Goal: Task Accomplishment & Management: Complete application form

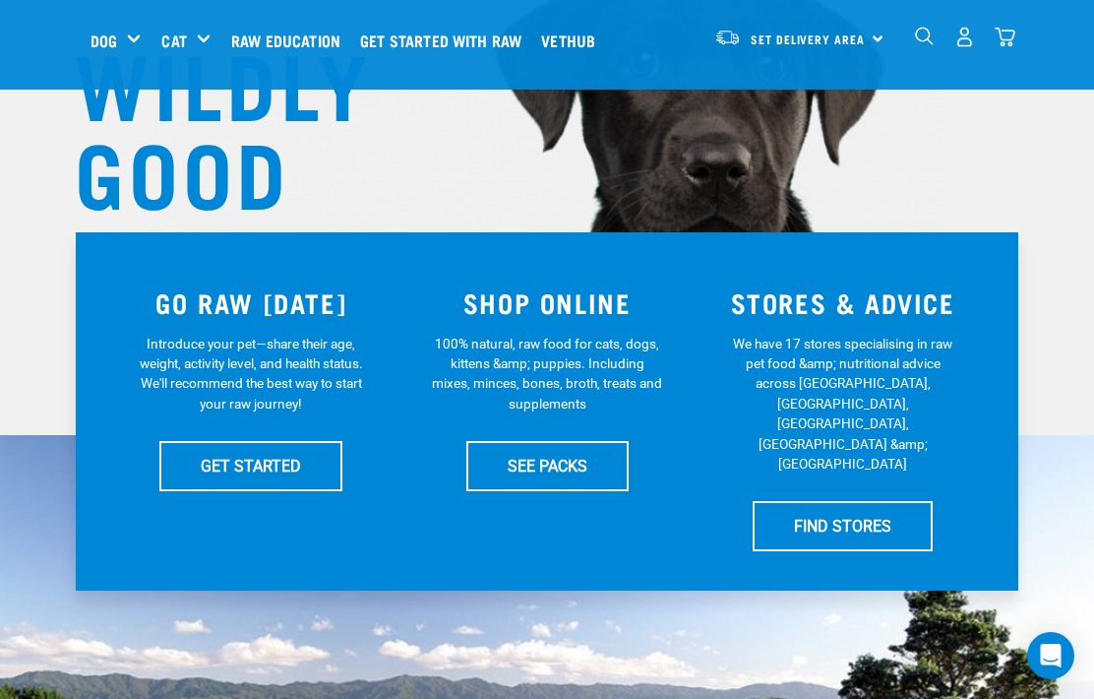
scroll to position [237, 0]
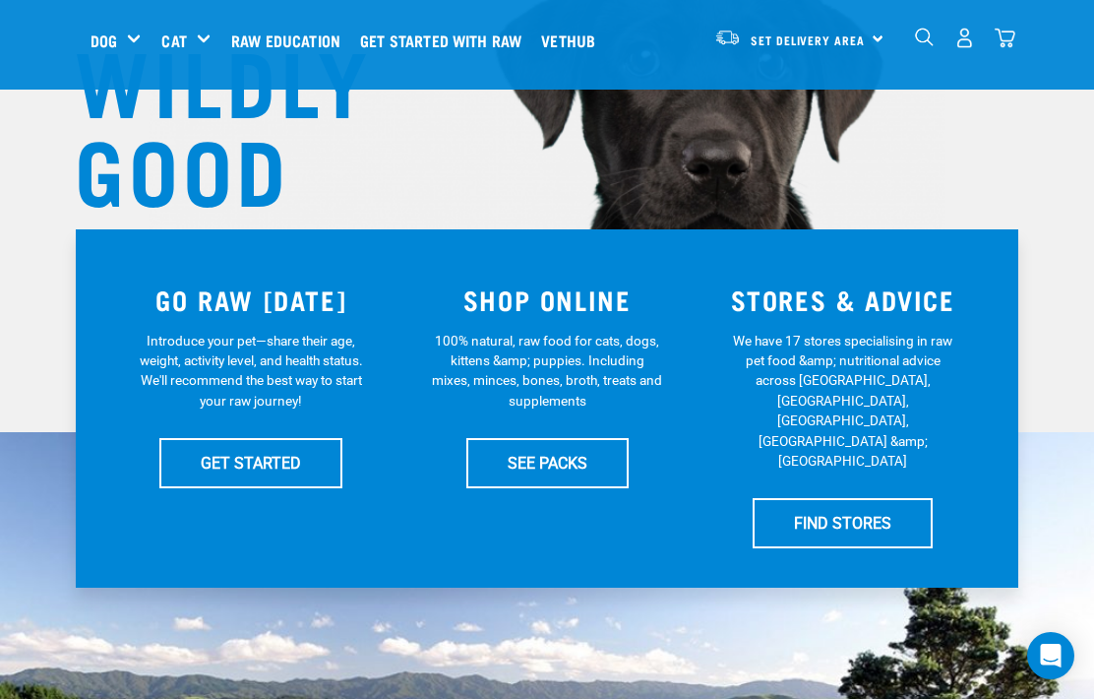
click at [906, 320] on div "STORES & ADVICE We have 17 stores specialising in raw pet food &amp; nutritiona…" at bounding box center [843, 408] width 296 height 303
click at [917, 290] on h3 "STORES & ADVICE" at bounding box center [842, 299] width 273 height 31
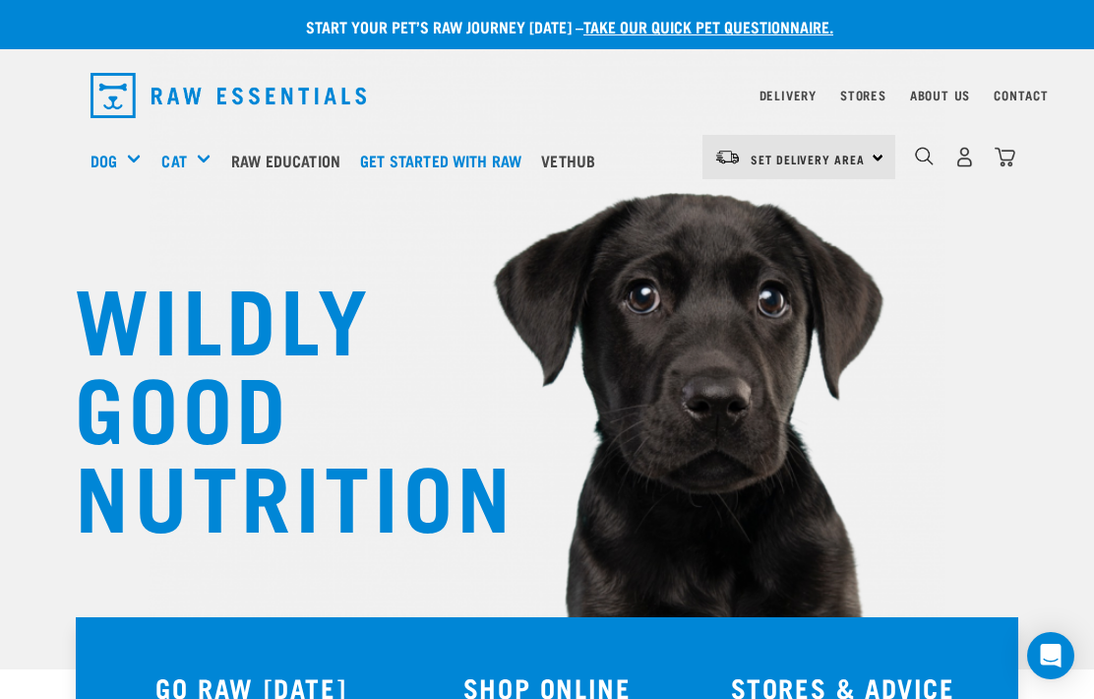
scroll to position [29, 0]
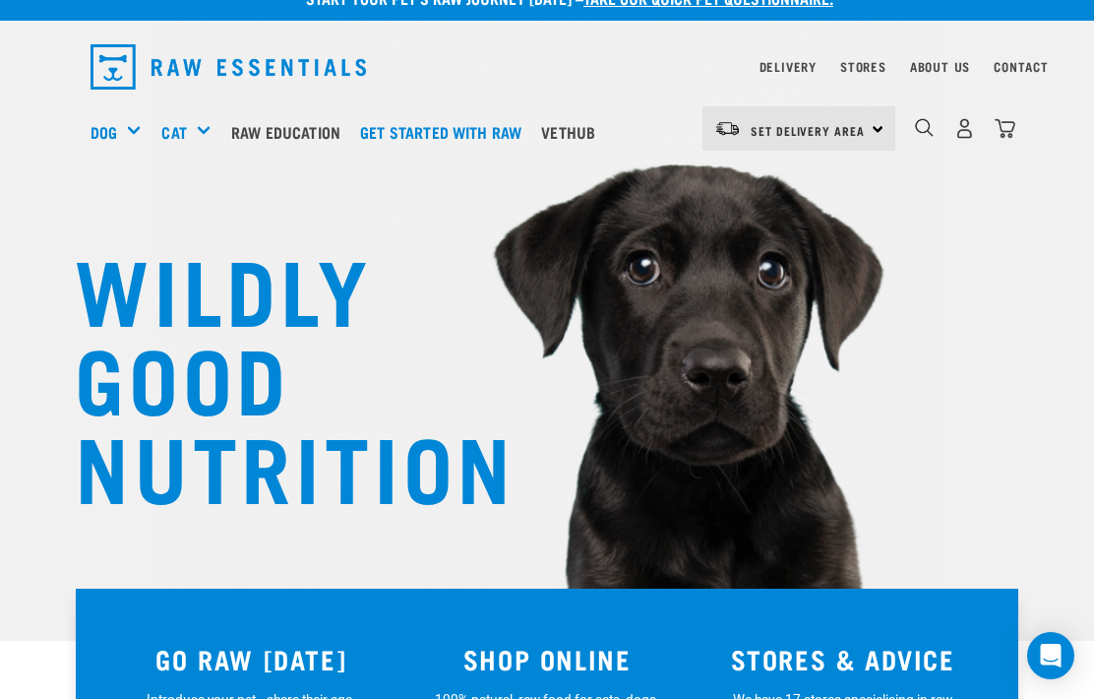
click at [0, 0] on div "Shop All Dog" at bounding box center [0, 0] width 0 height 0
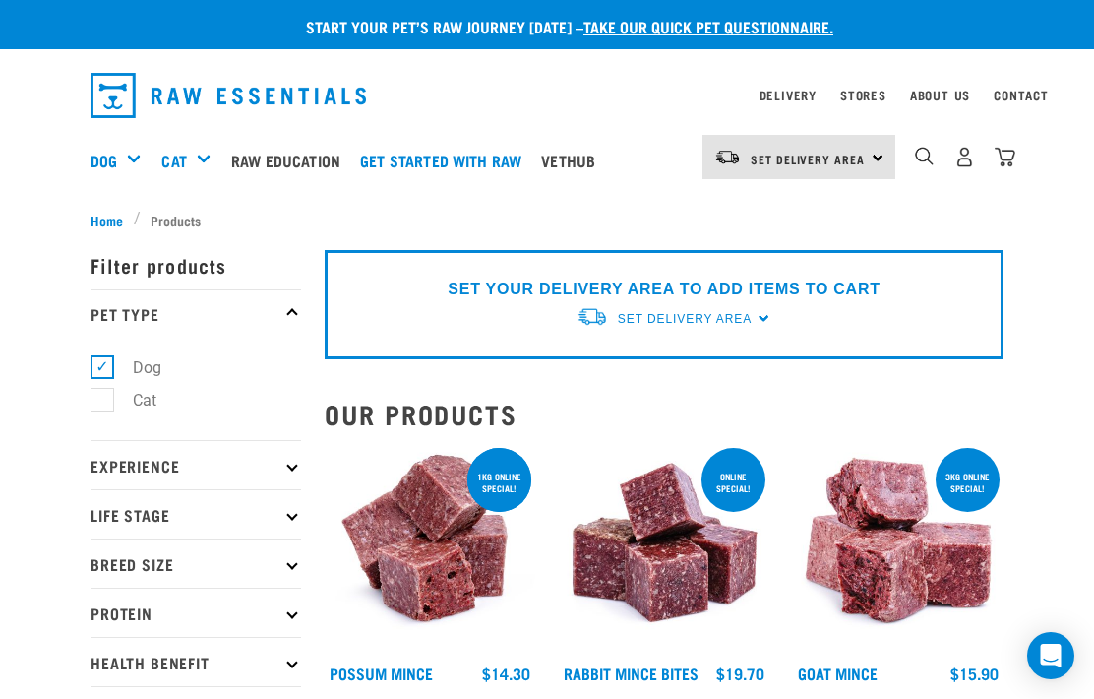
click at [922, 153] on img "dropdown navigation" at bounding box center [924, 156] width 19 height 19
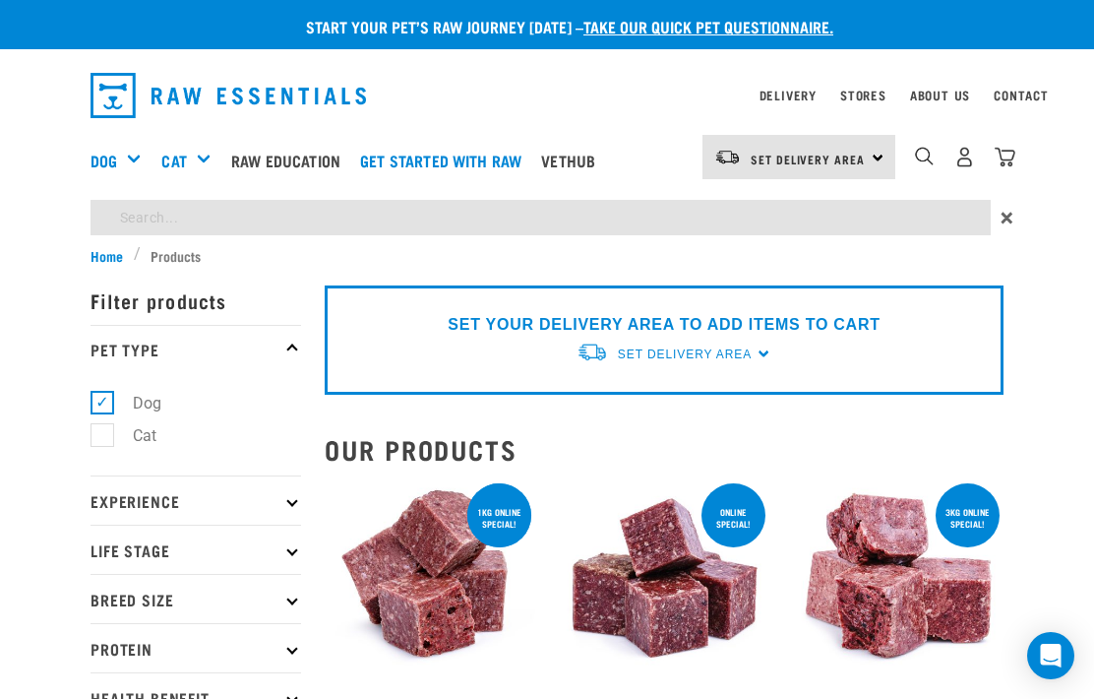
click at [141, 208] on input "search" at bounding box center [541, 217] width 900 height 35
type input "Lamb tripe"
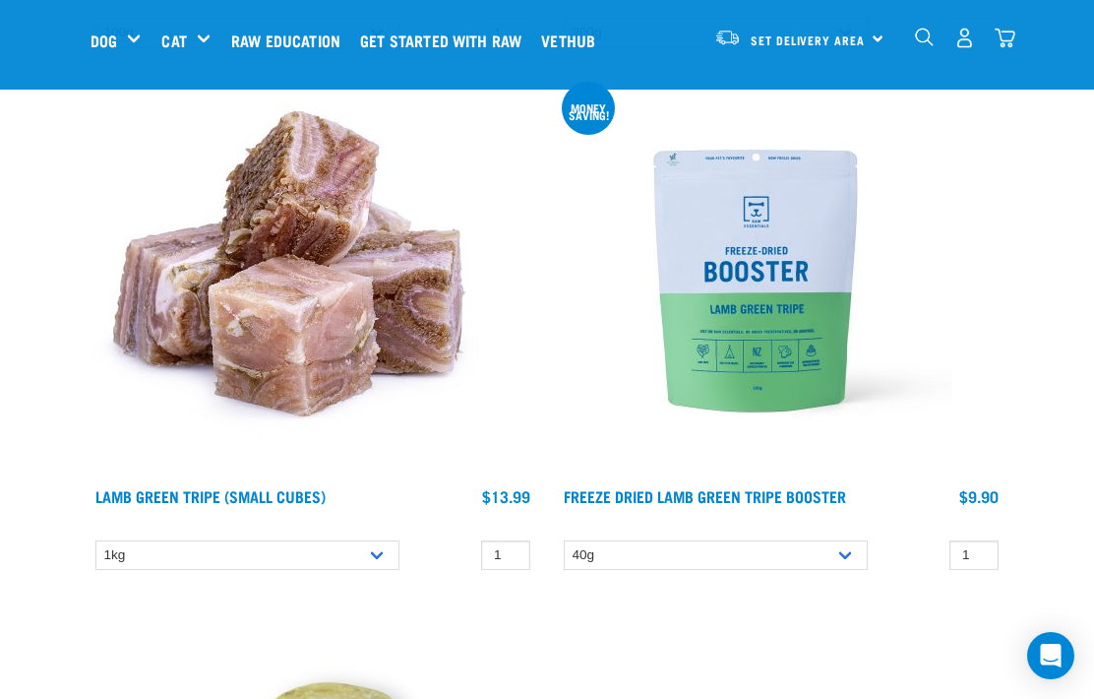
scroll to position [792, 0]
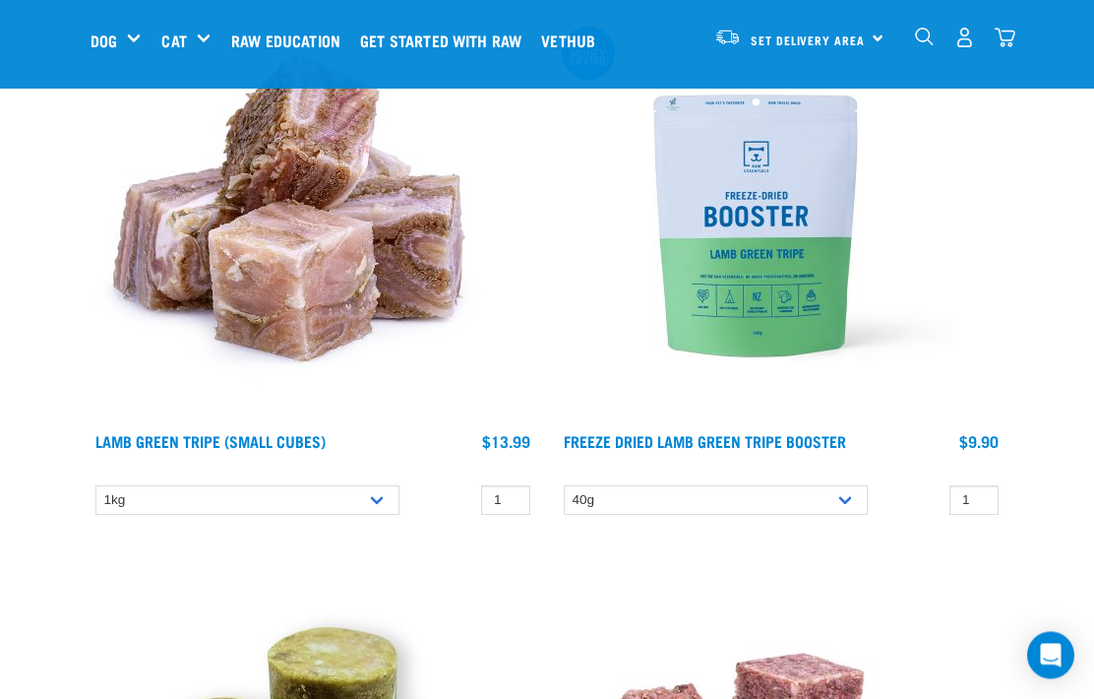
click at [342, 259] on img at bounding box center [288, 227] width 394 height 394
click at [287, 437] on link "Lamb Green Tripe (Small Cubes)" at bounding box center [210, 441] width 230 height 9
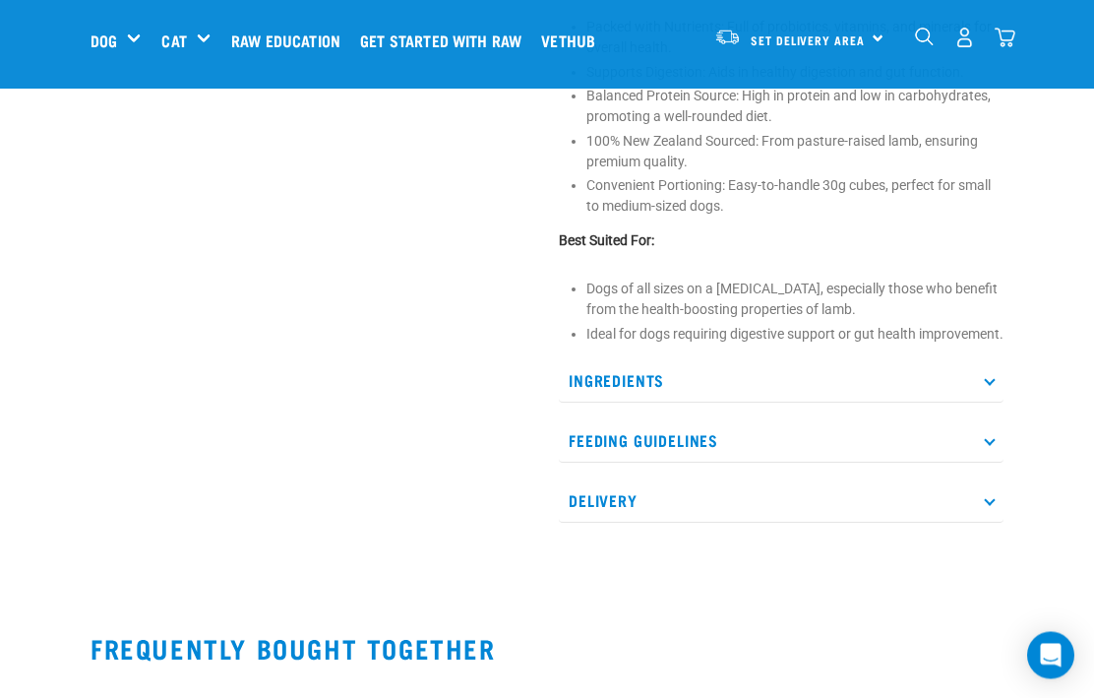
scroll to position [841, 0]
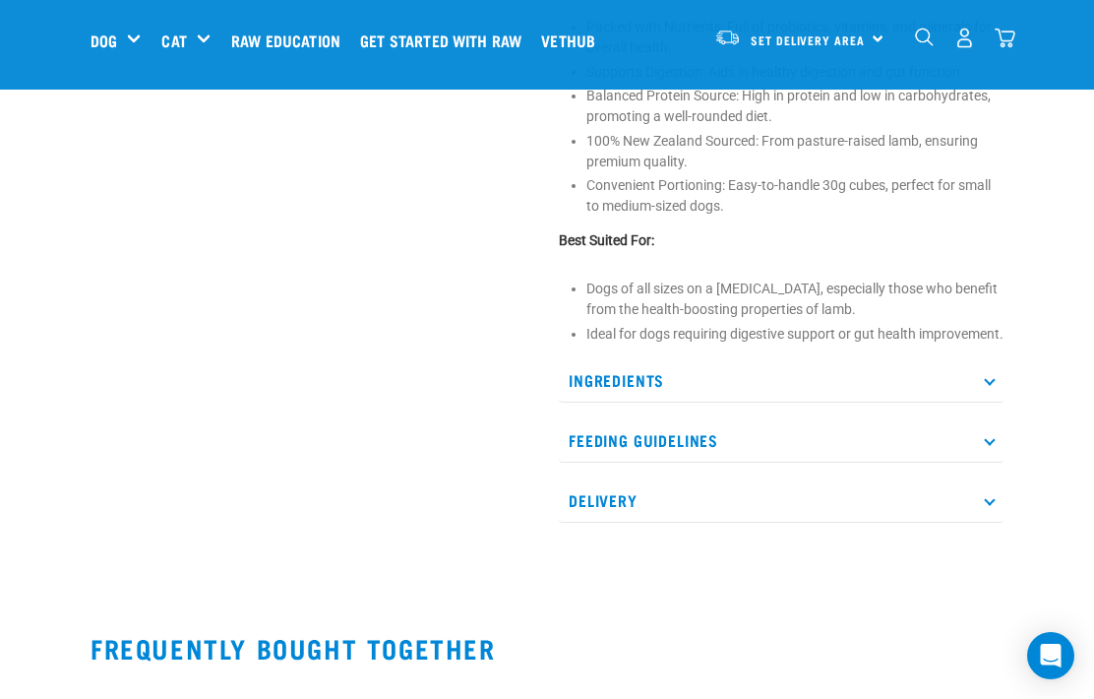
click at [992, 445] on icon at bounding box center [989, 439] width 11 height 11
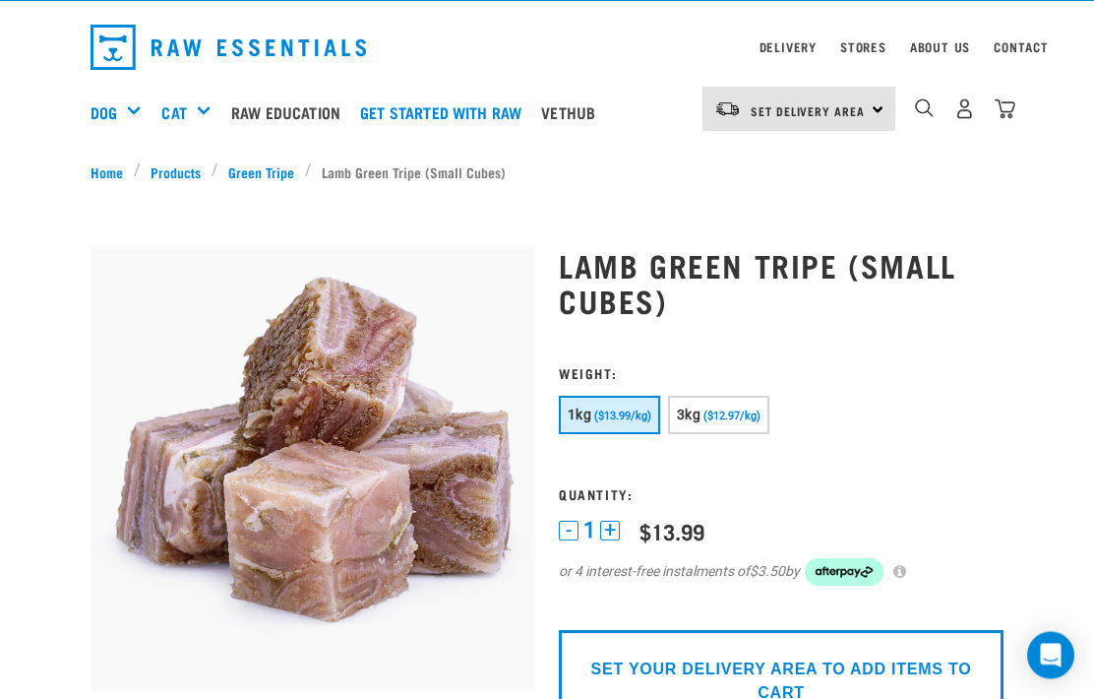
scroll to position [0, 0]
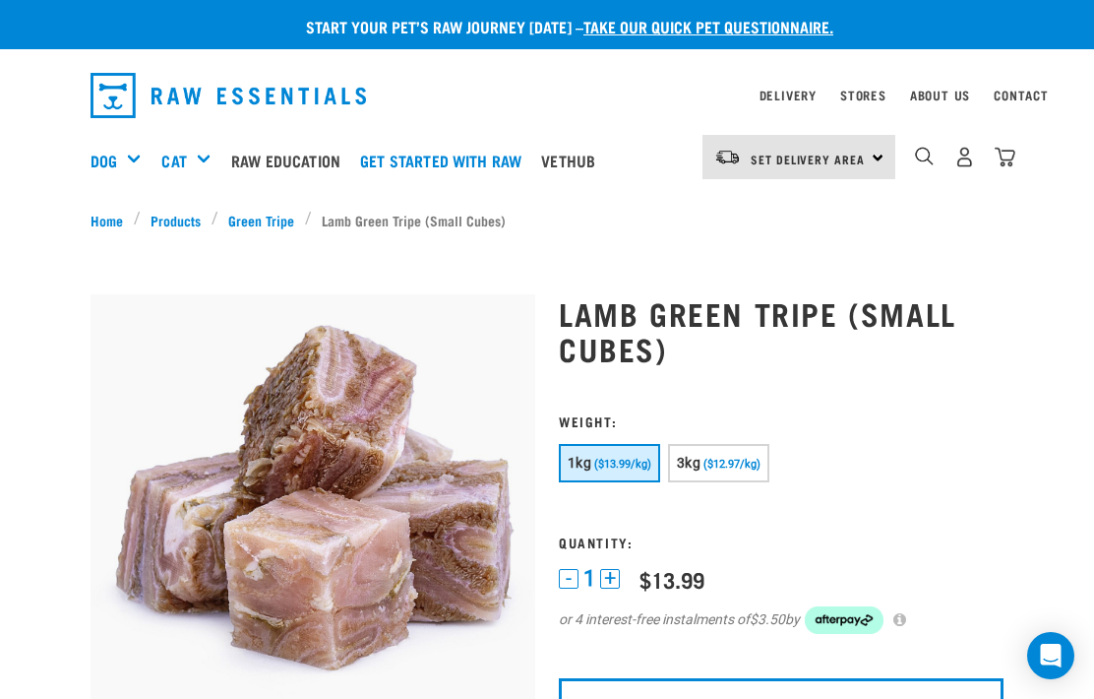
click at [482, 153] on link "Get started with Raw" at bounding box center [445, 160] width 181 height 79
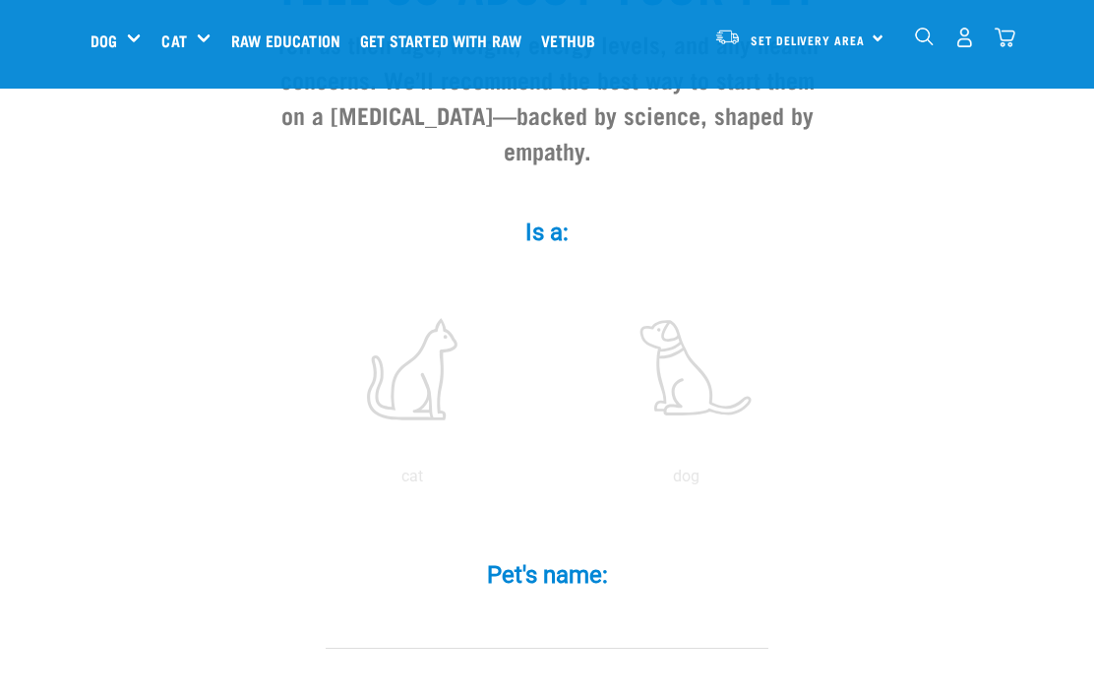
scroll to position [241, 0]
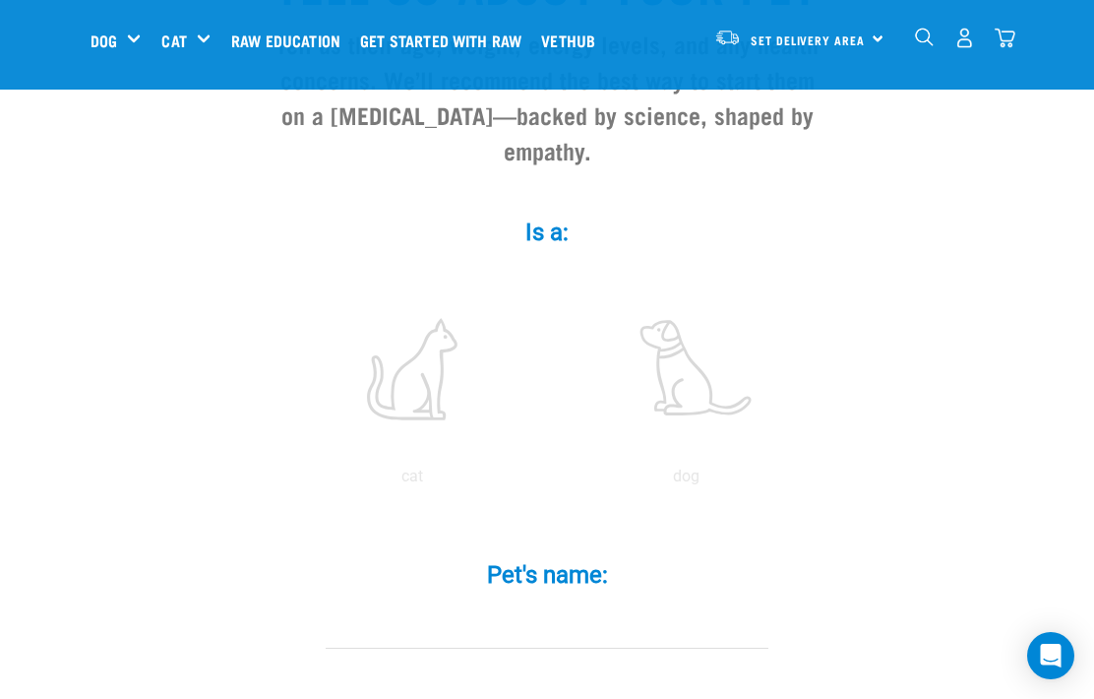
click at [706, 390] on label at bounding box center [686, 368] width 266 height 167
click at [549, 481] on input "radio" at bounding box center [549, 481] width 0 height 0
radio input "true"
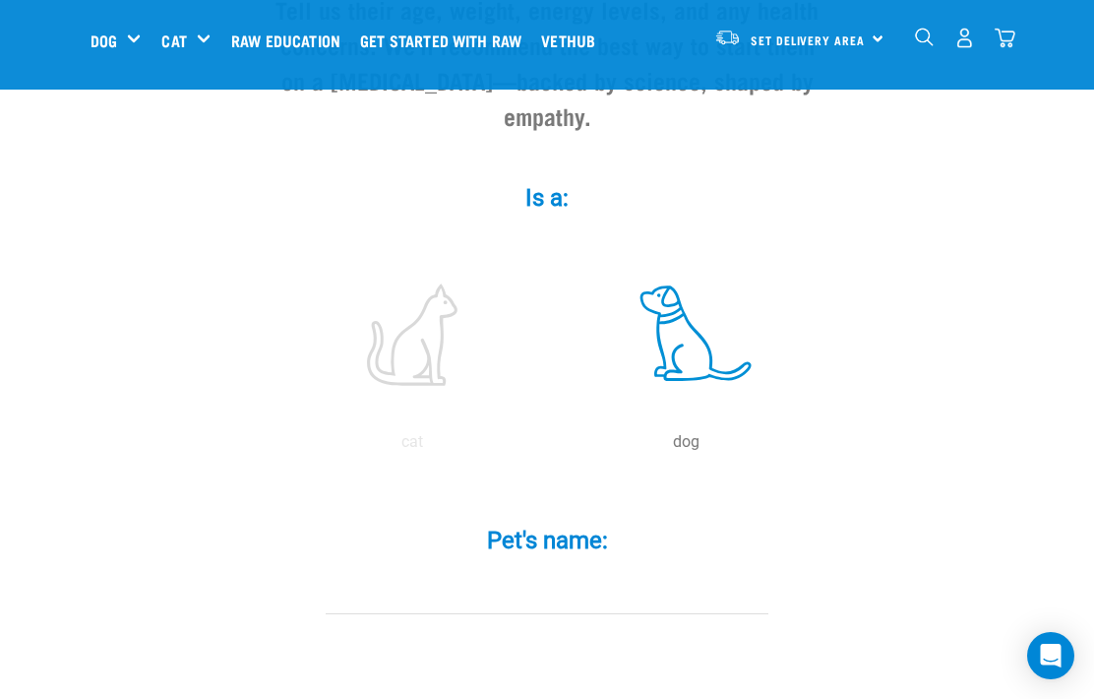
scroll to position [304, 0]
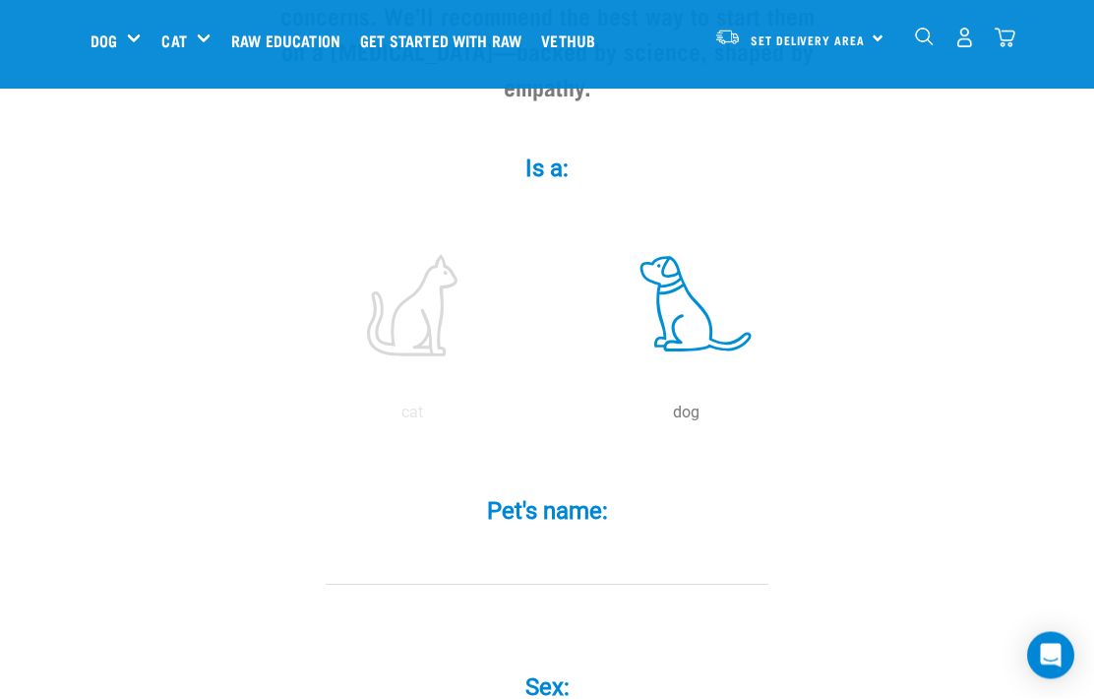
click at [665, 585] on input "Pet's name: *" at bounding box center [547, 563] width 443 height 44
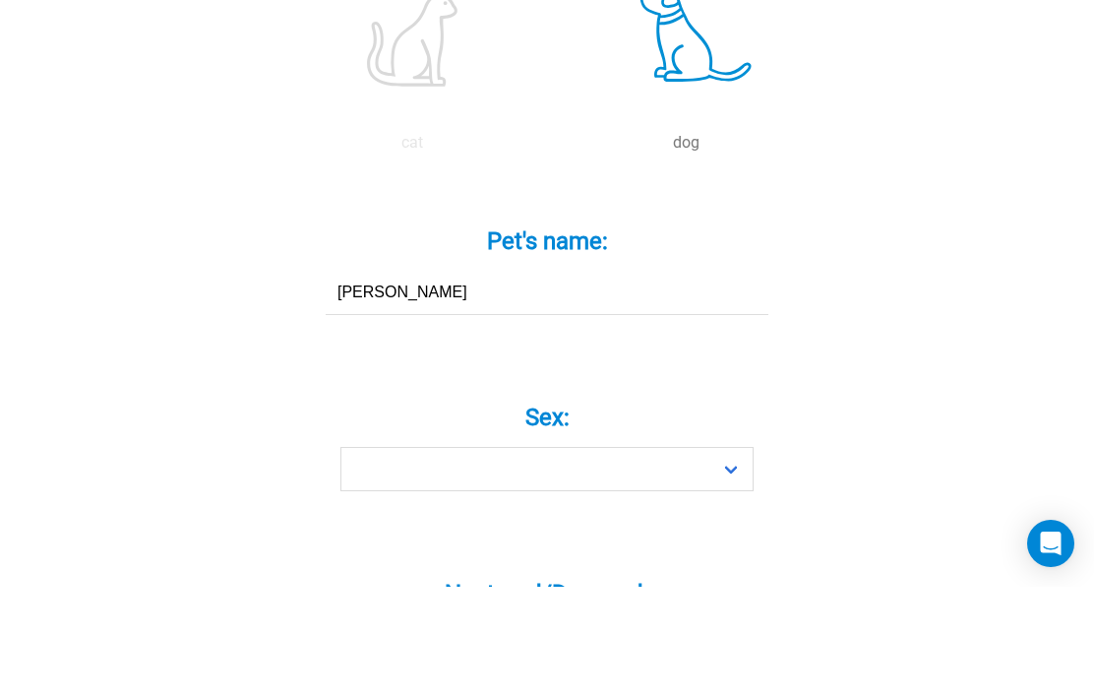
scroll to position [474, 0]
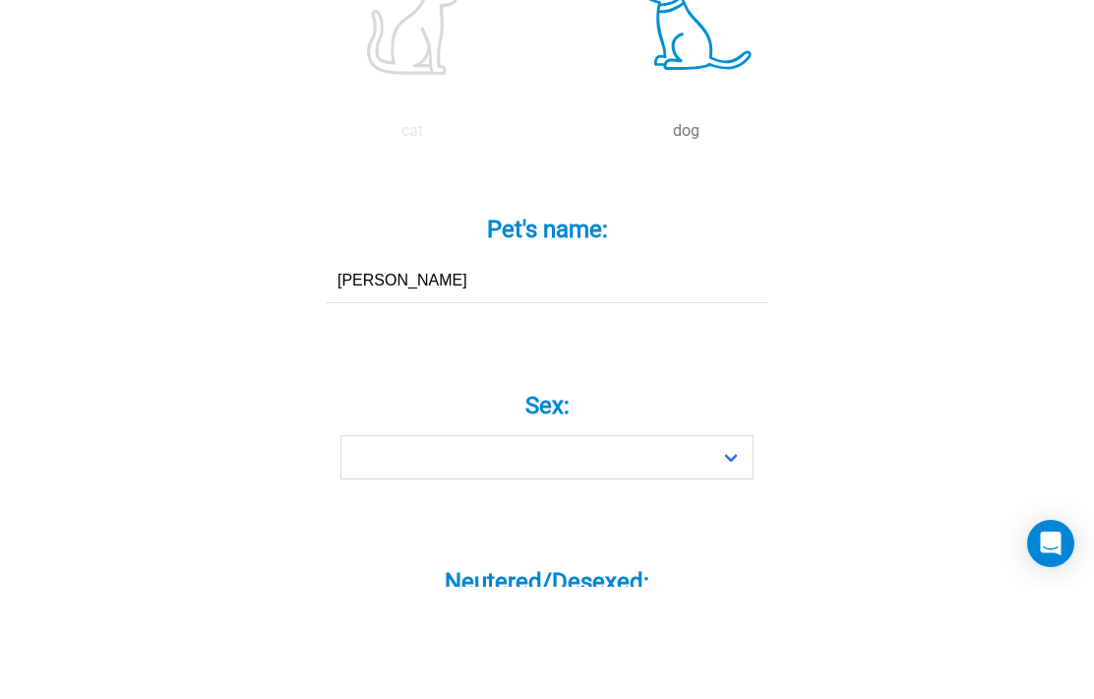
type input "Jeanie"
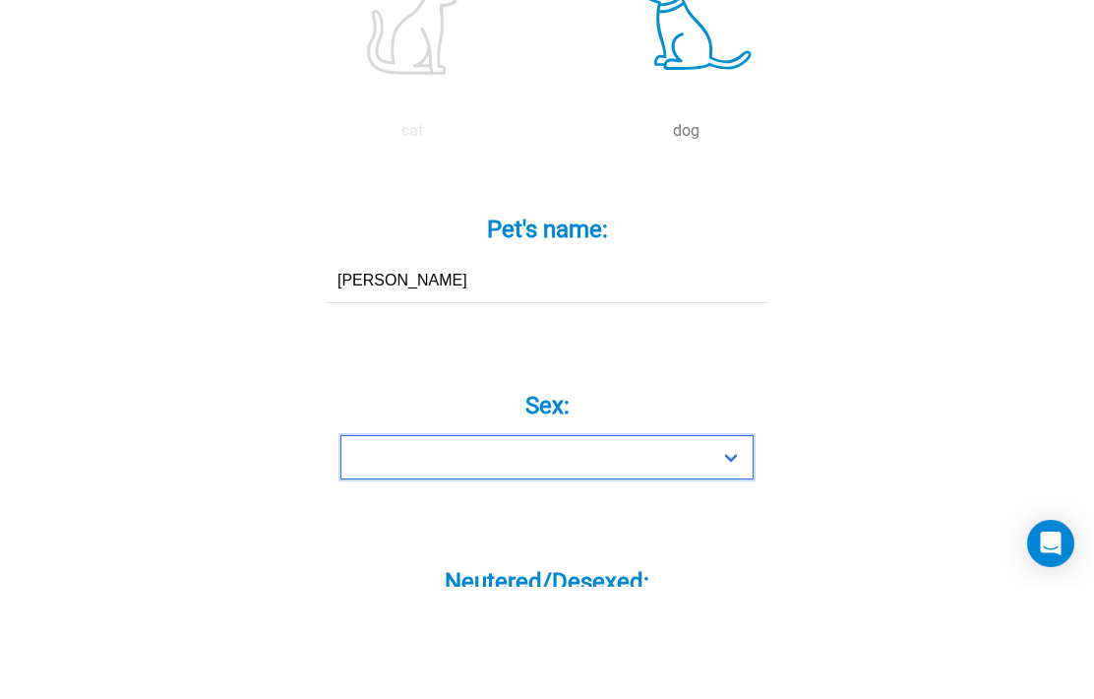
click at [728, 547] on select "Boy Girl" at bounding box center [546, 569] width 413 height 44
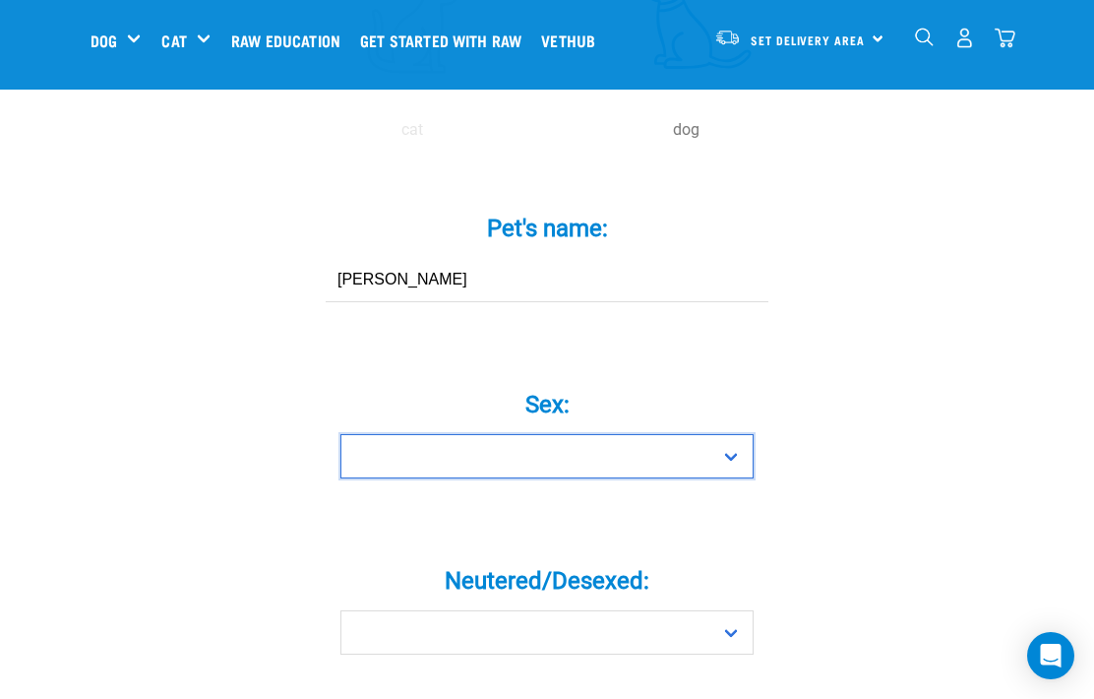
select select "girl"
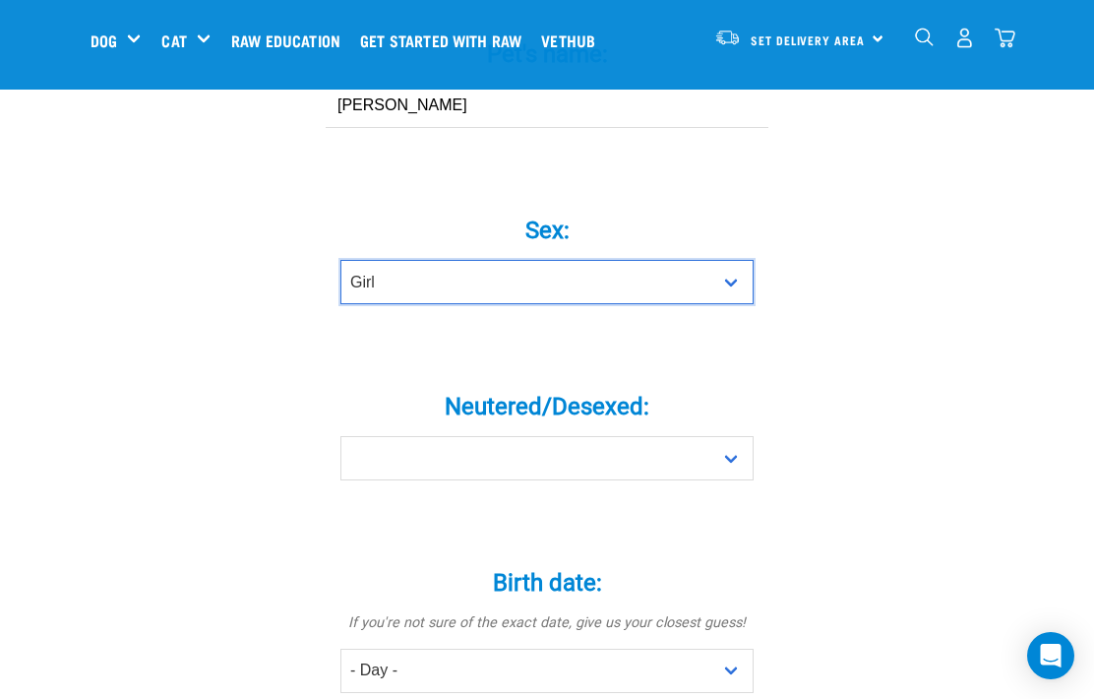
scroll to position [793, 0]
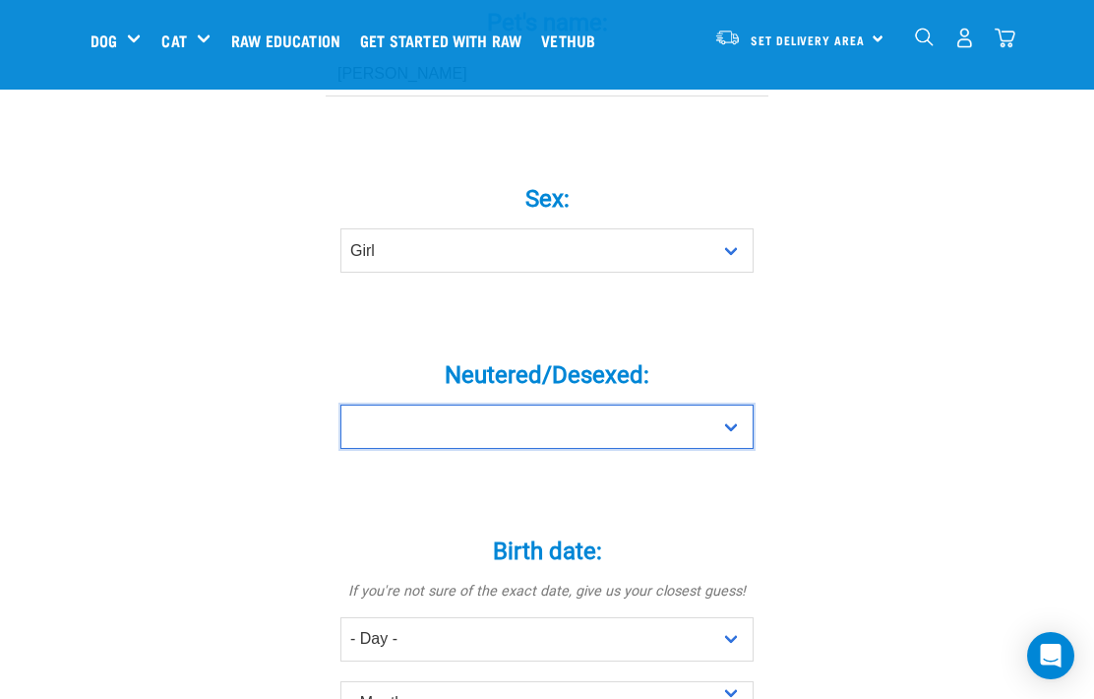
click at [736, 437] on select "Yes No" at bounding box center [546, 426] width 413 height 44
select select "yes"
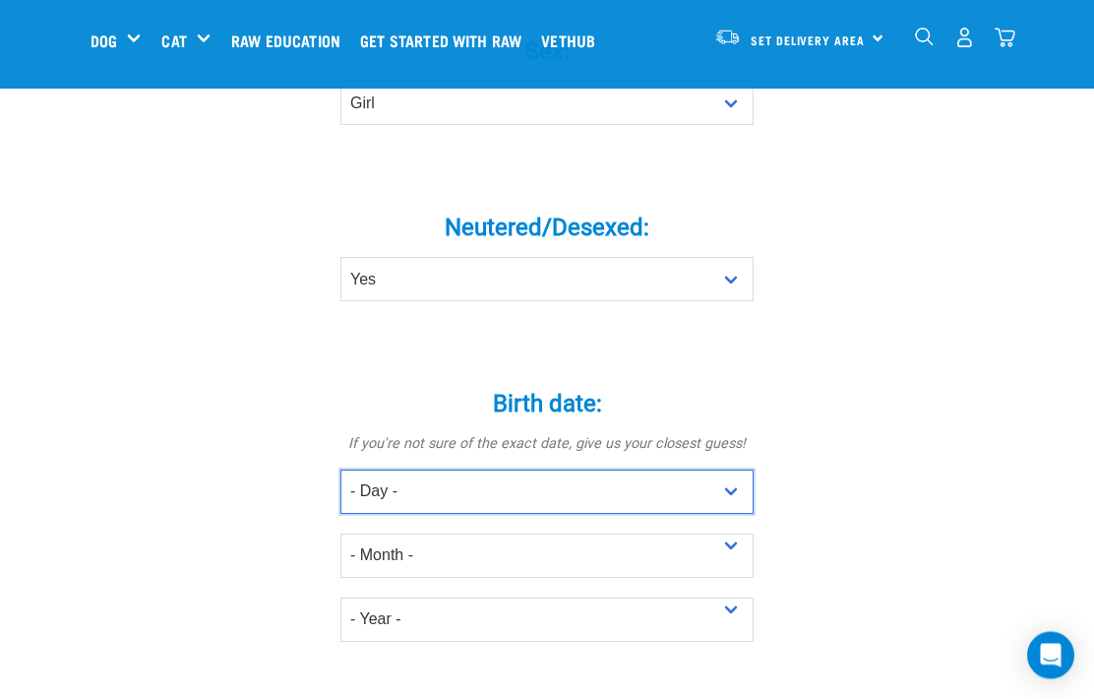
click at [745, 515] on select "- Day - 1 2 3 4 5 6 7 8 9 10 11 12 13 14 15 16 17 18 19 20 21 22 23 24 25 26 27" at bounding box center [546, 492] width 413 height 44
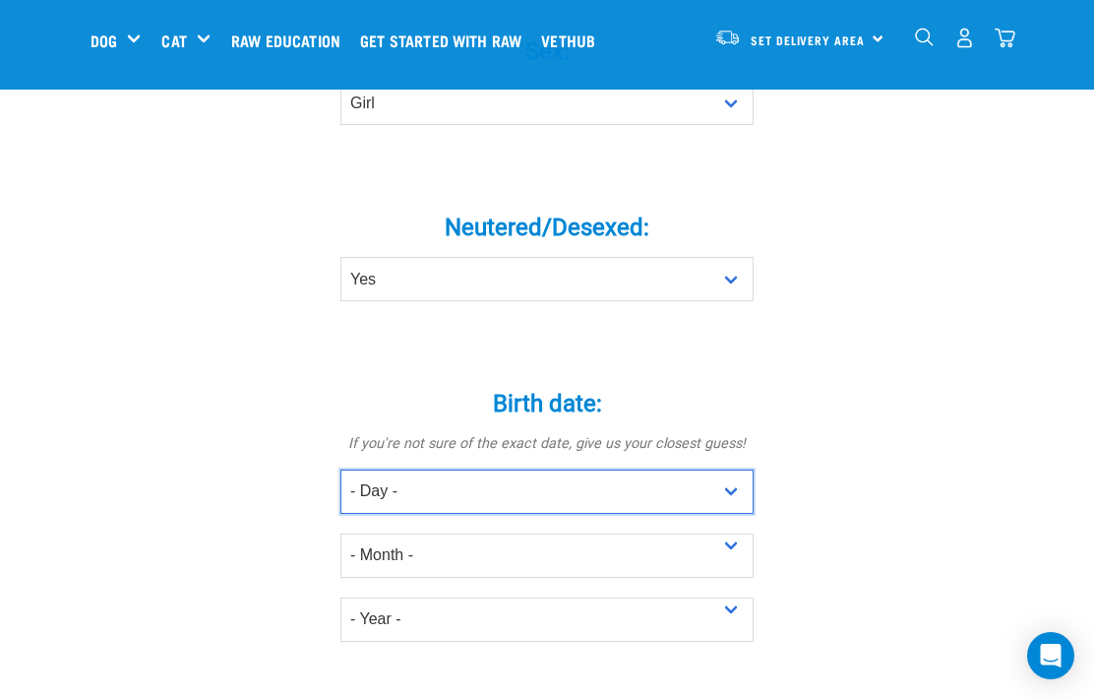
select select "19"
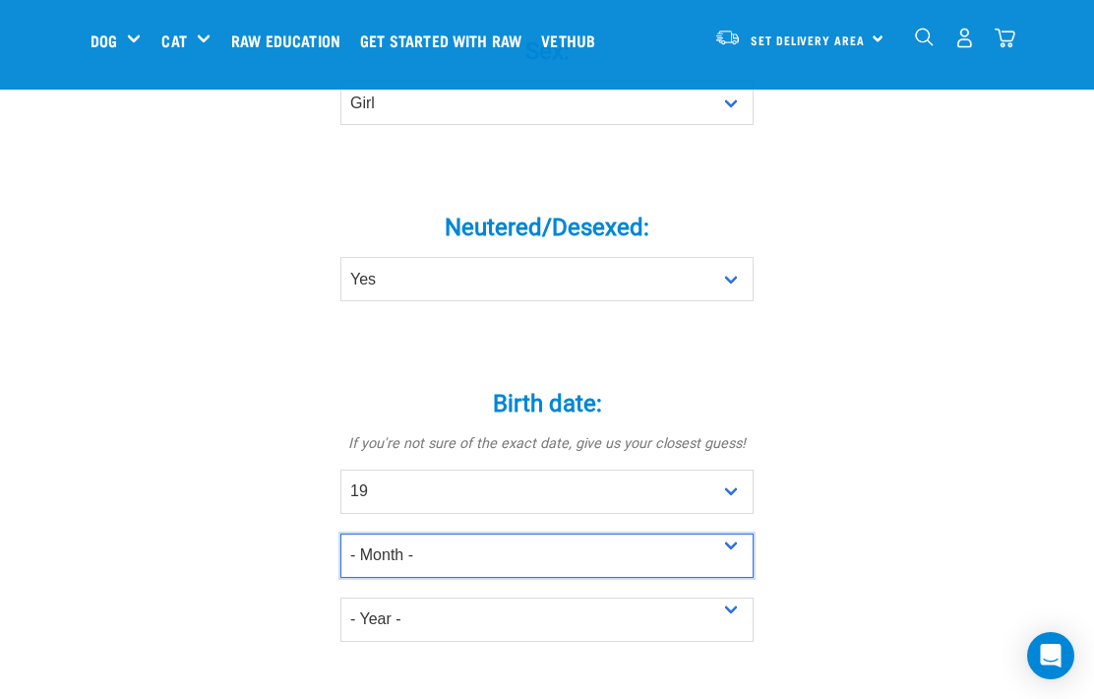
click at [741, 551] on select "- Month - January February March April May June July August September October N…" at bounding box center [546, 555] width 413 height 44
select select "November"
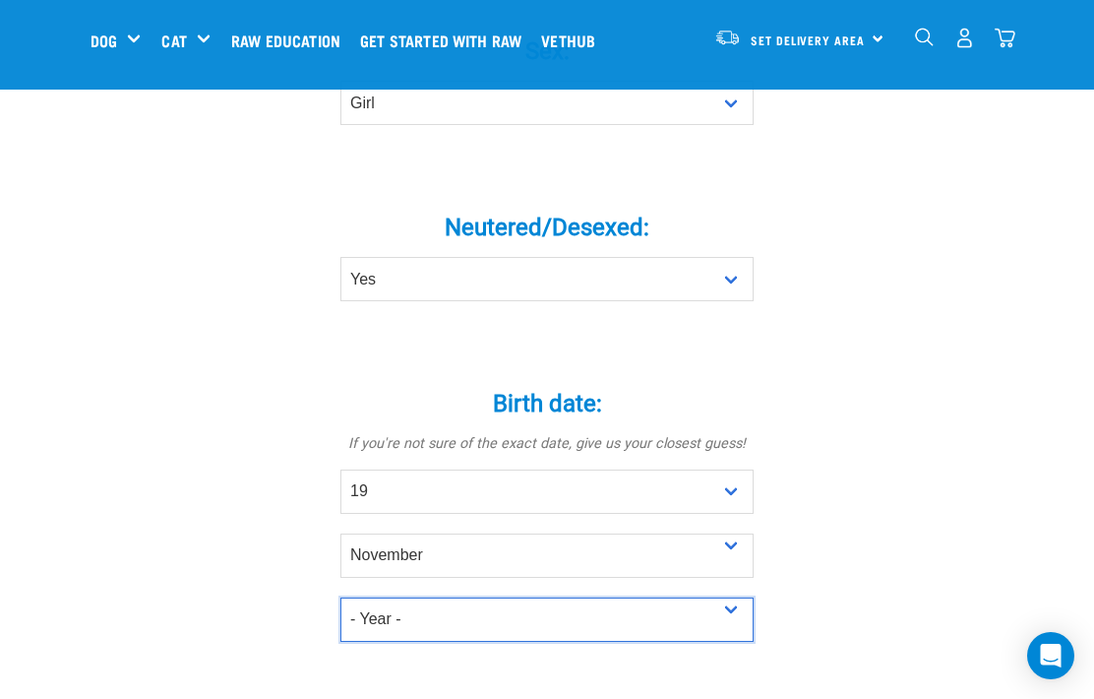
click at [734, 625] on select "- Year - 2025 2024 2023 2022 2021 2020 2019 2018 2017 2016 2015 2014 2013 2012" at bounding box center [546, 619] width 413 height 44
select select "2019"
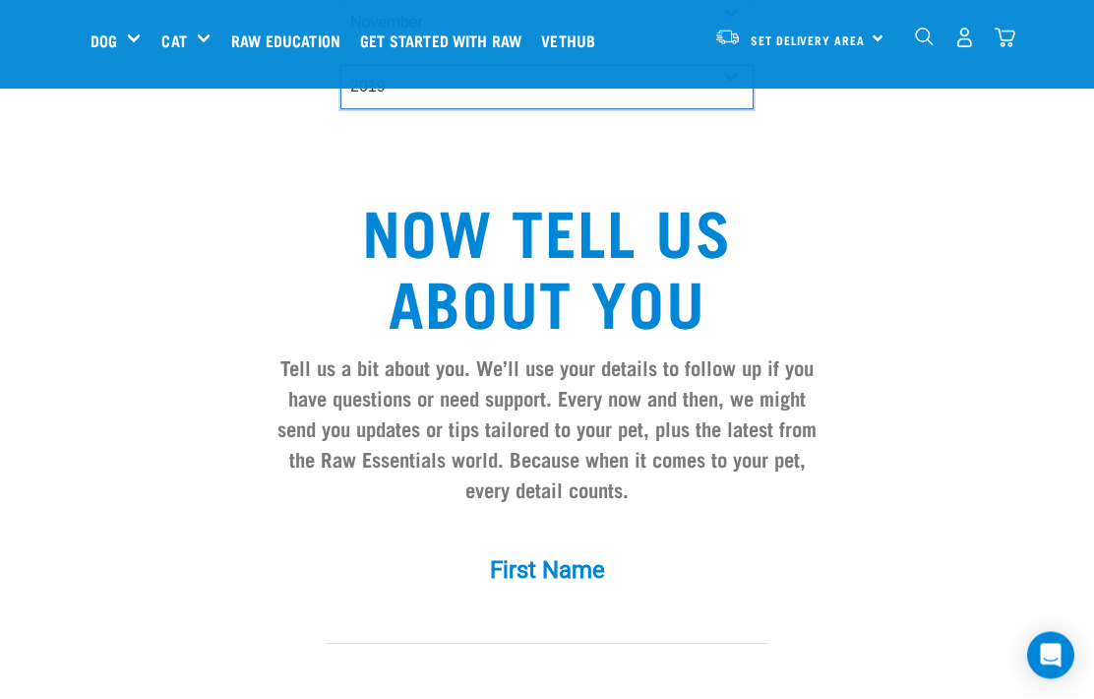
scroll to position [1587, 0]
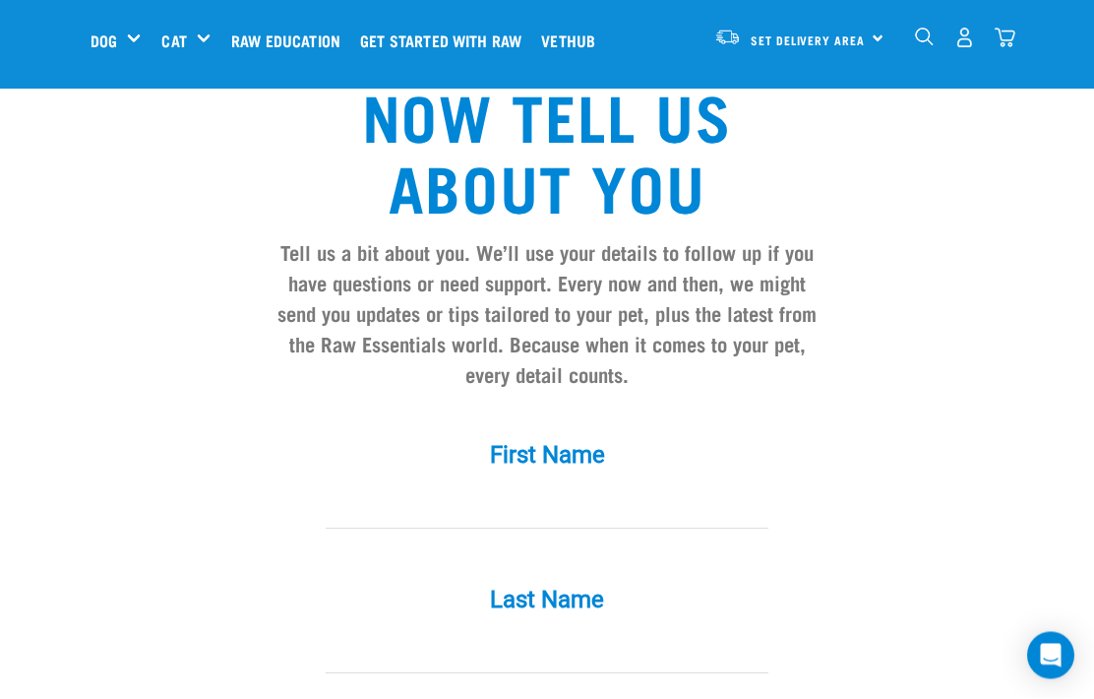
click at [572, 505] on input "First Name *" at bounding box center [547, 507] width 443 height 44
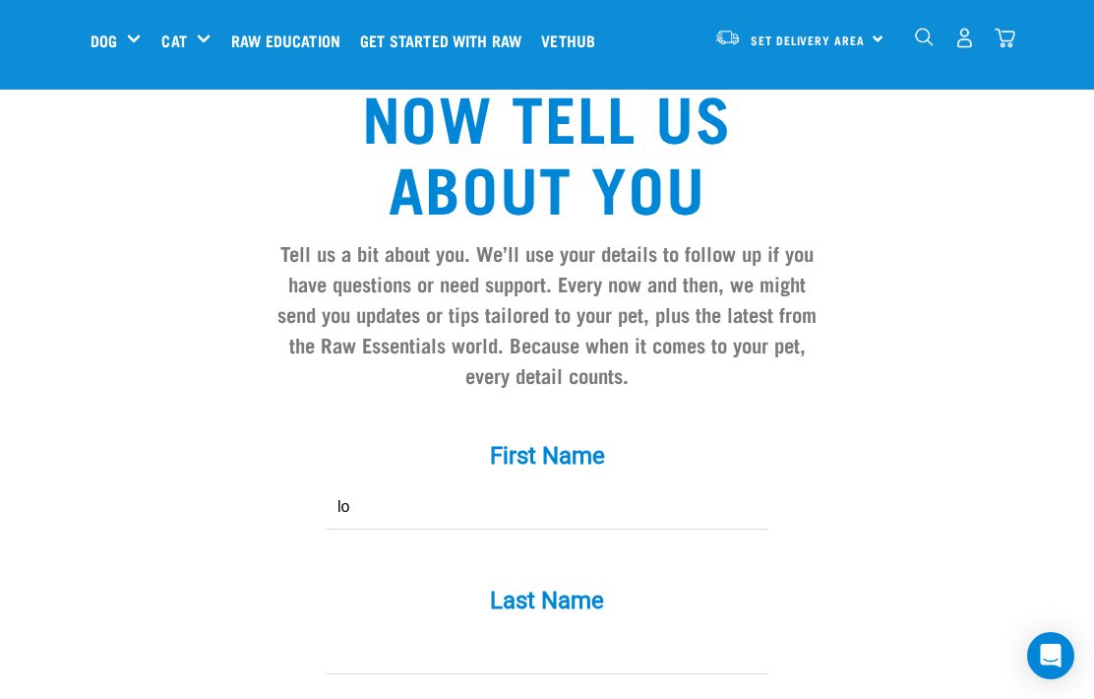
type input "l"
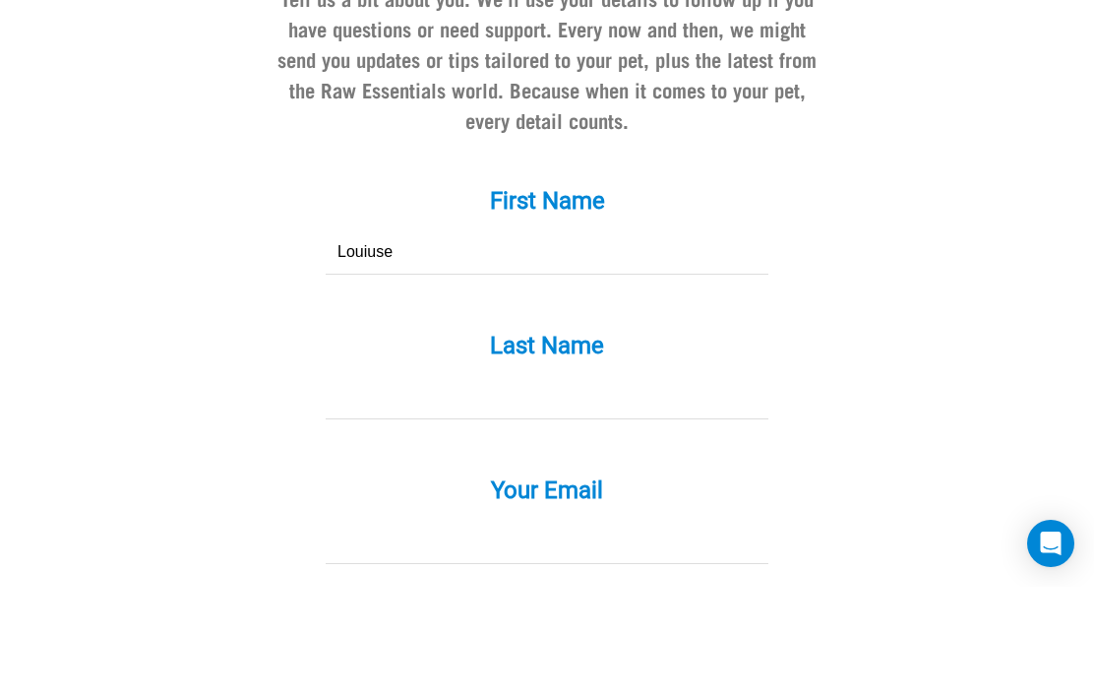
scroll to position [1747, 0]
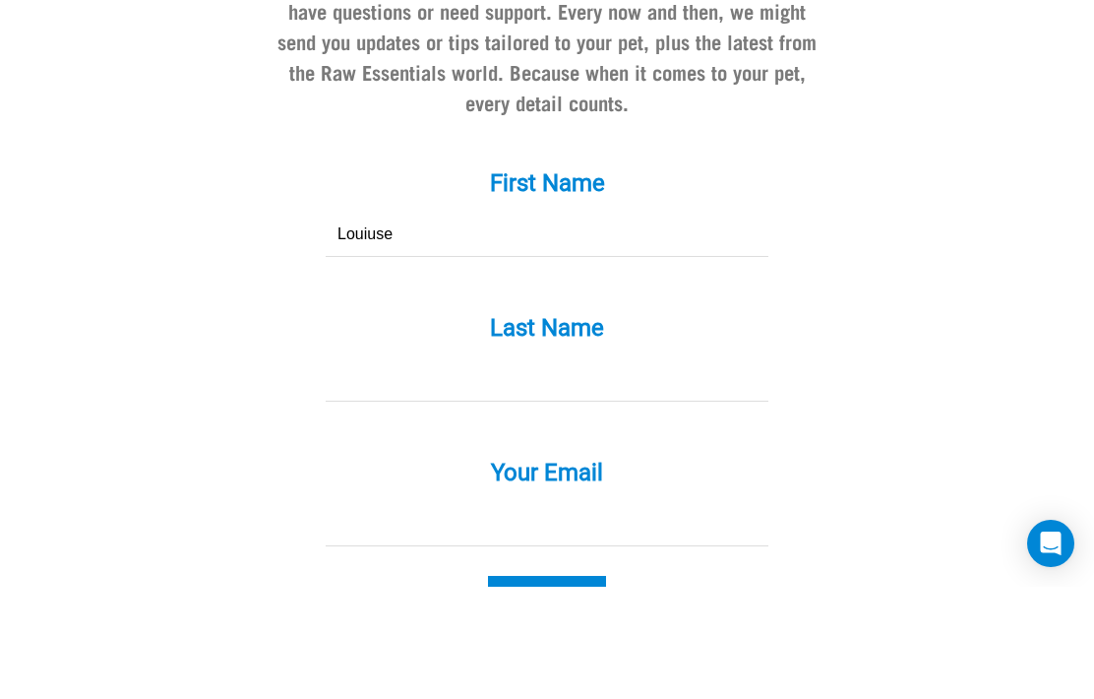
type input "Louiuse"
click at [495, 469] on input "Last Name *" at bounding box center [547, 491] width 443 height 44
type input "Lawson"
click at [370, 614] on input "Your Email *" at bounding box center [547, 636] width 443 height 44
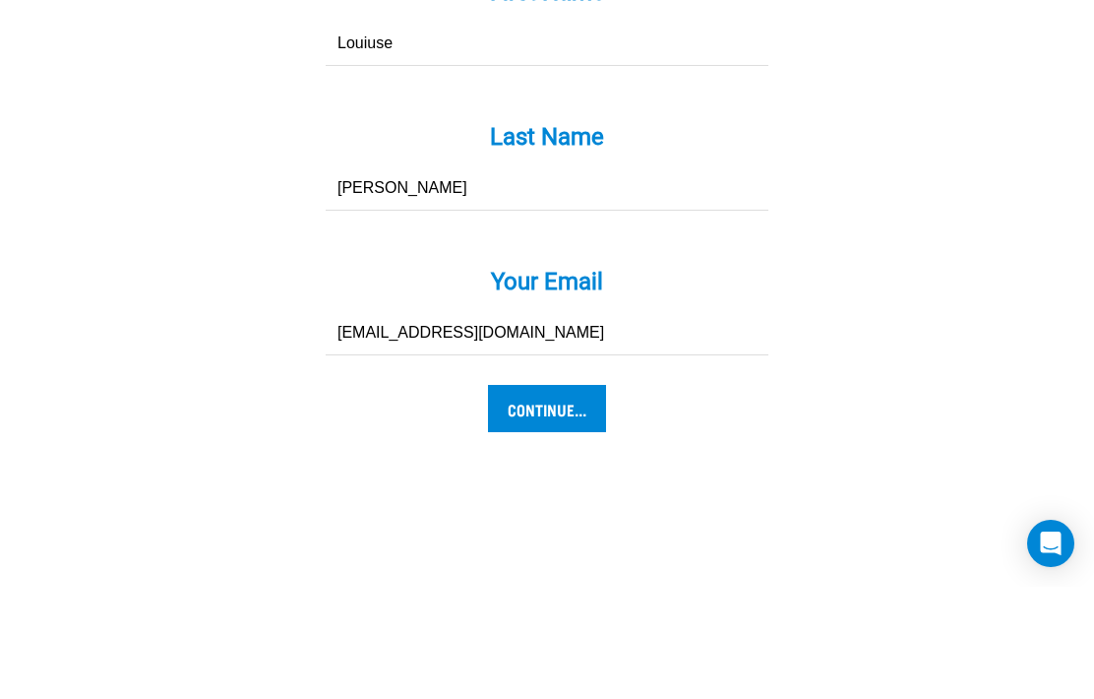
scroll to position [1953, 0]
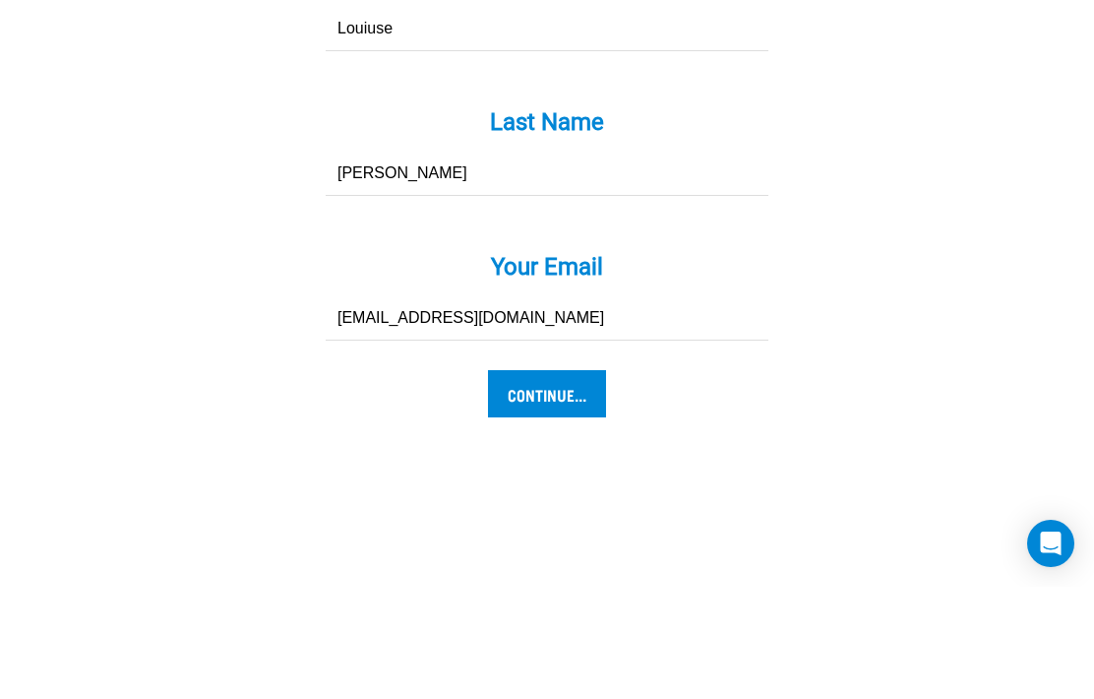
type input "[EMAIL_ADDRESS][DOMAIN_NAME]"
click at [563, 482] on input "Continue..." at bounding box center [547, 505] width 118 height 47
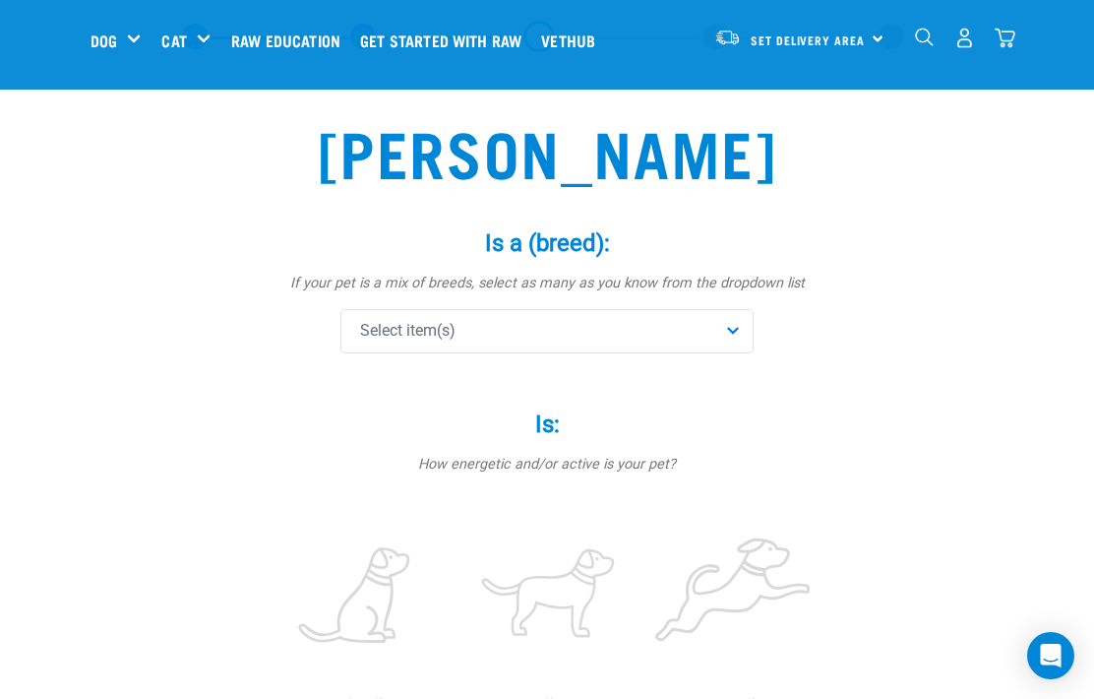
scroll to position [79, 0]
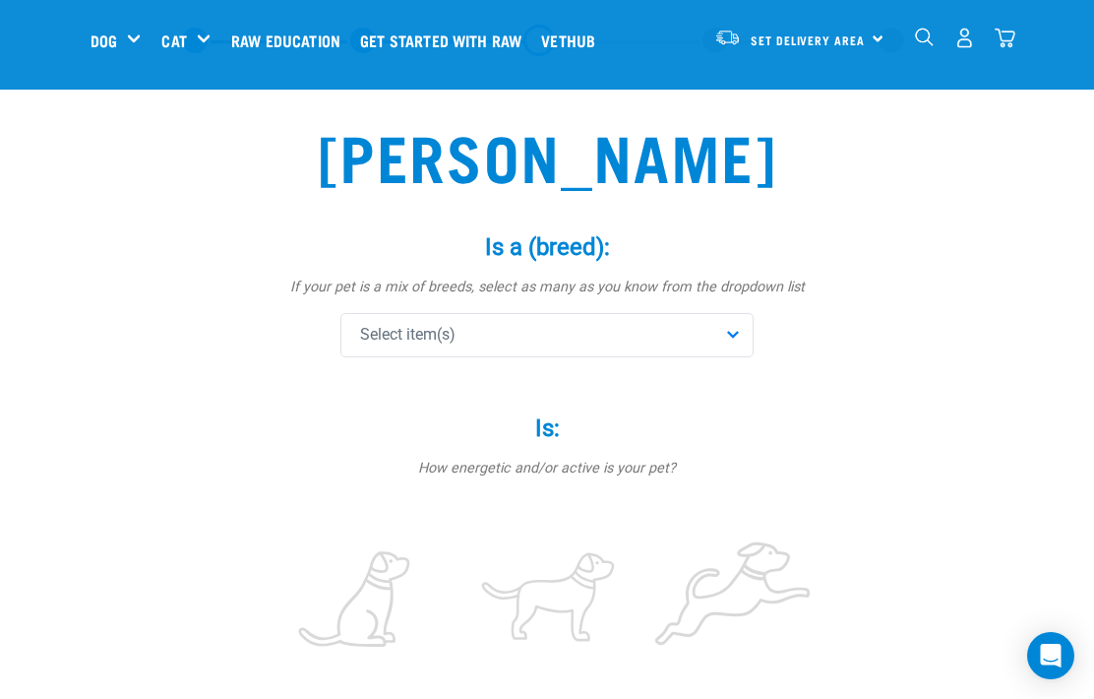
click at [739, 321] on div "Select item(s)" at bounding box center [546, 335] width 413 height 44
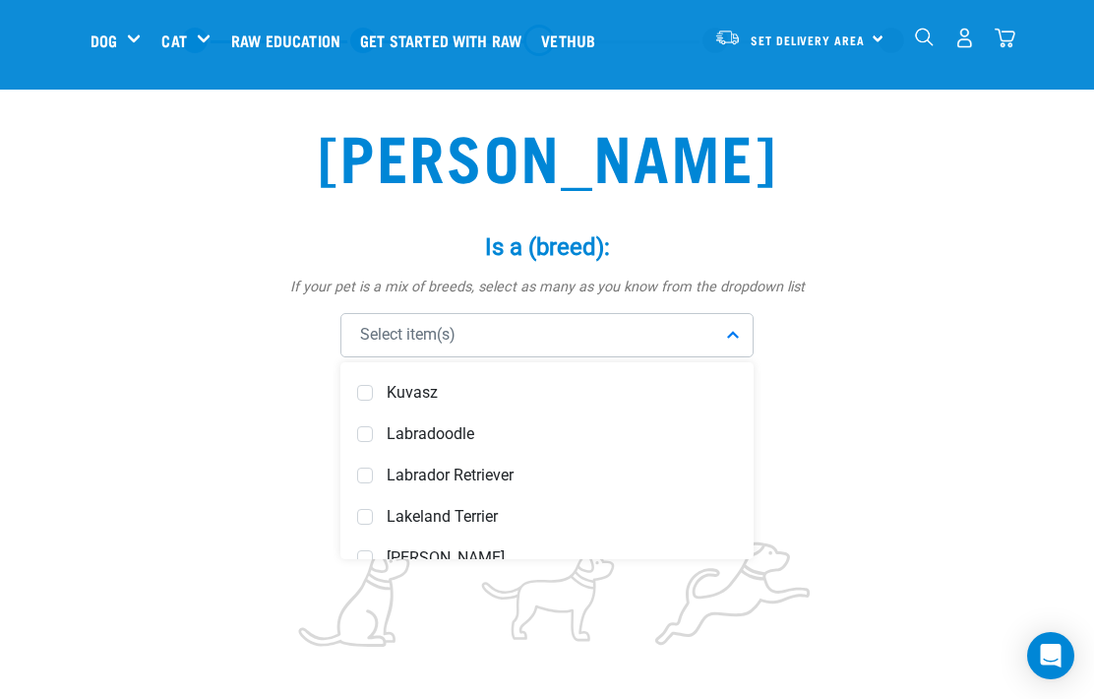
scroll to position [4777, 0]
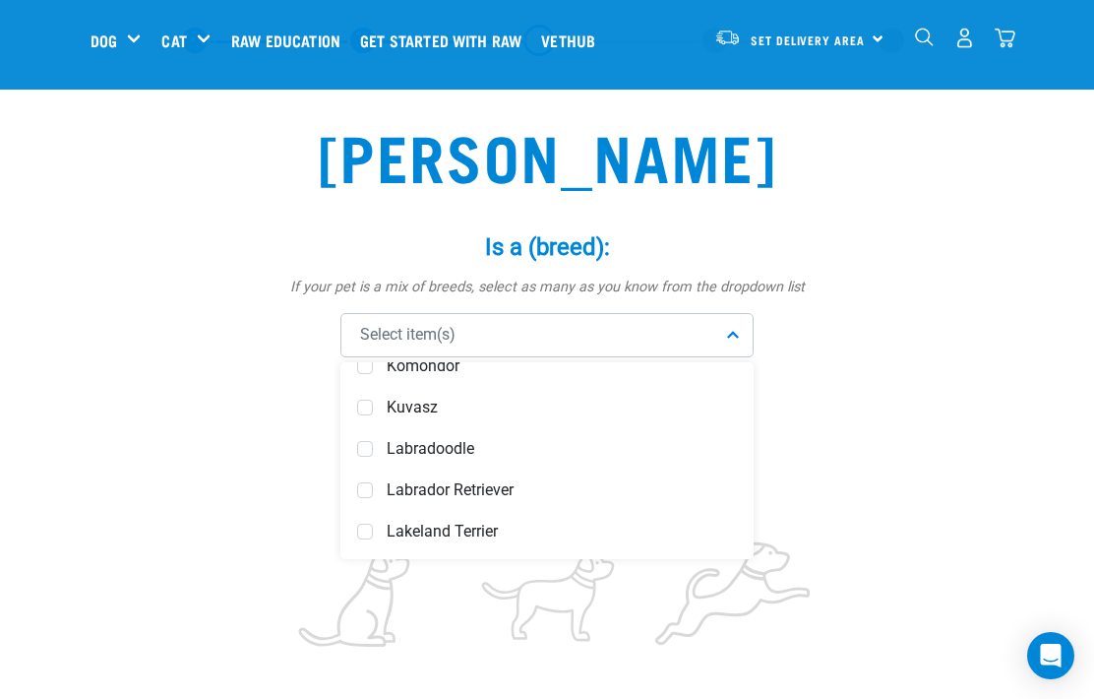
click at [547, 444] on span "Labradoodle" at bounding box center [562, 449] width 350 height 20
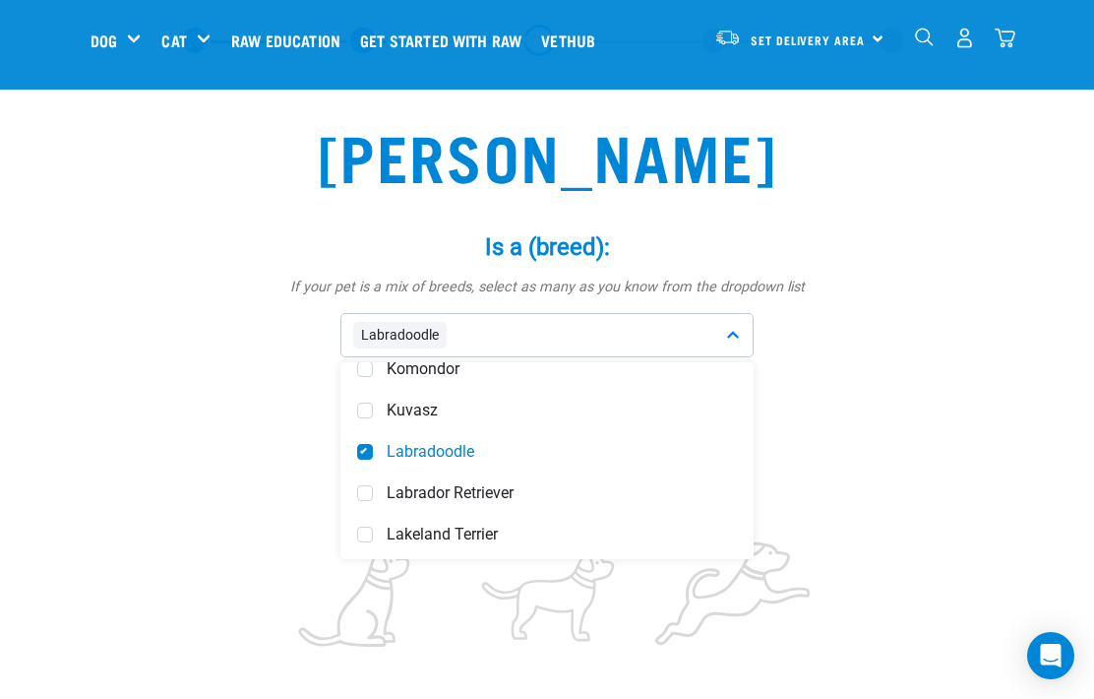
scroll to position [4788, 0]
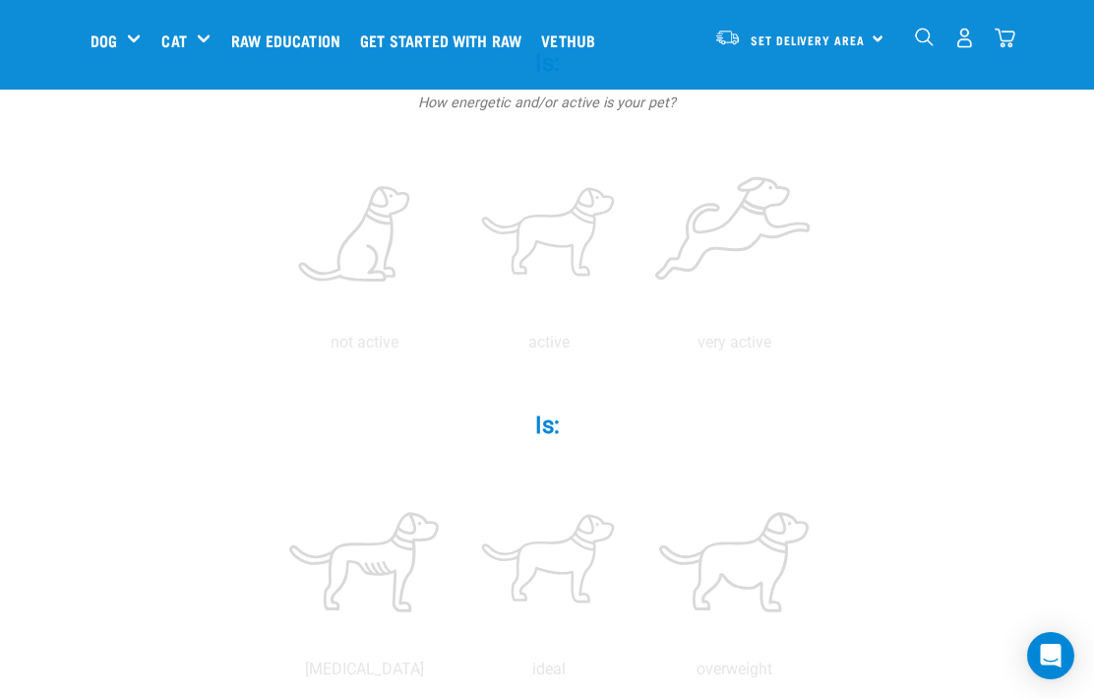
click at [638, 269] on label at bounding box center [548, 235] width 177 height 167
click at [457, 347] on input "radio" at bounding box center [457, 347] width 0 height 0
radio input "true"
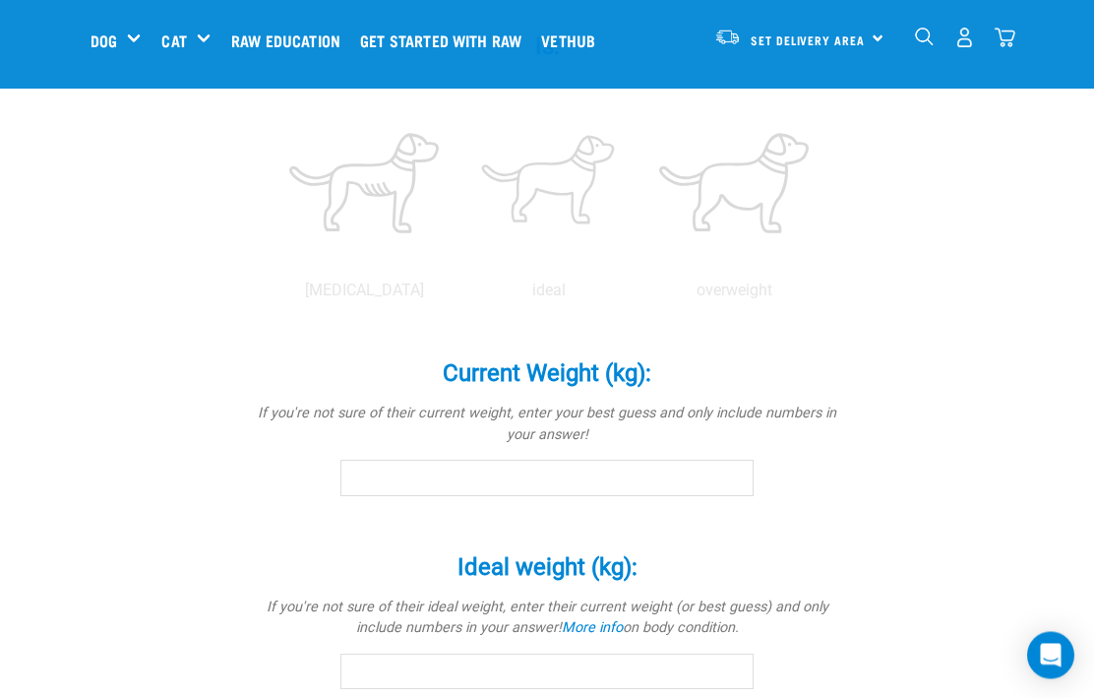
scroll to position [824, 0]
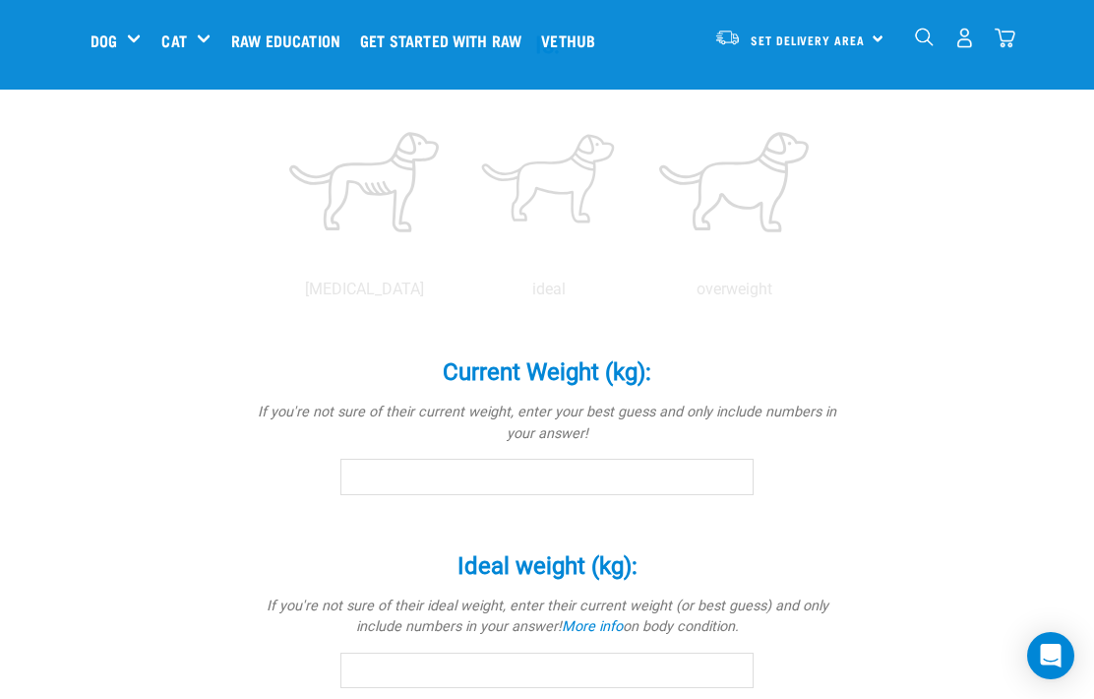
click at [638, 266] on label at bounding box center [548, 181] width 177 height 167
click at [457, 294] on input "radio" at bounding box center [457, 294] width 0 height 0
radio input "true"
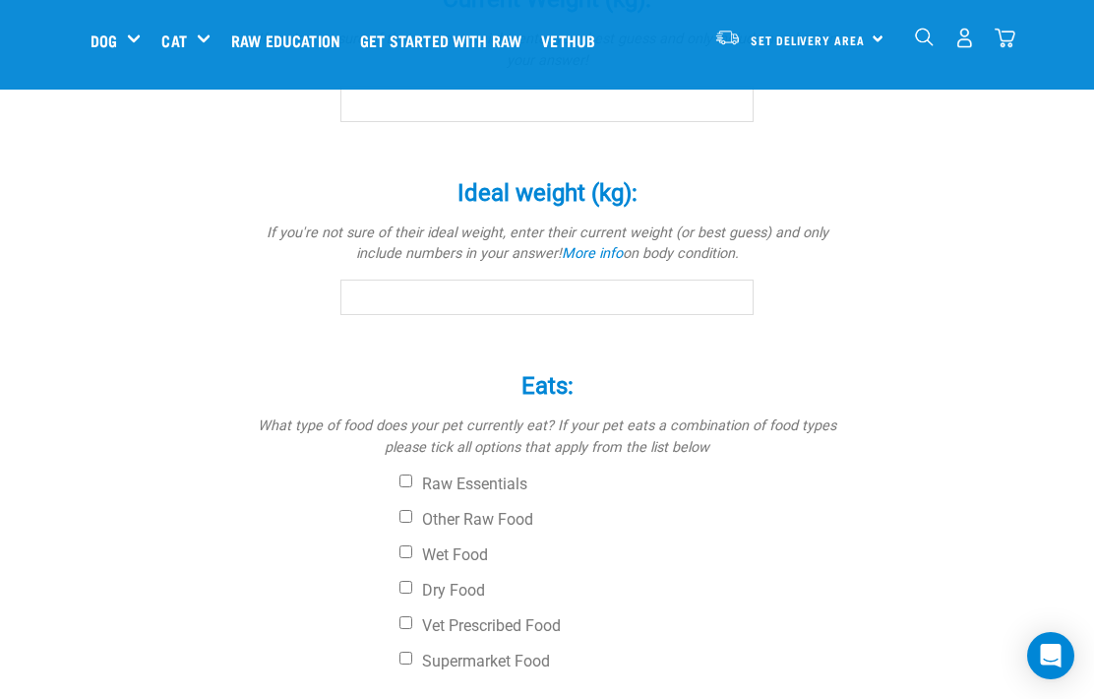
scroll to position [1200, 0]
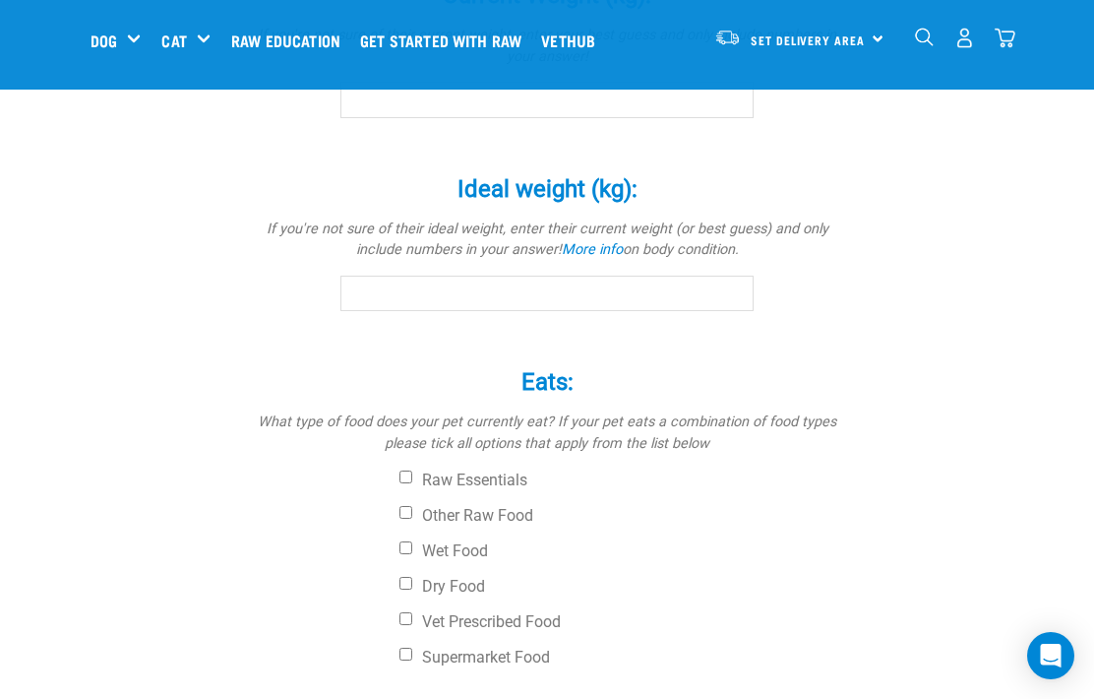
click at [547, 117] on input "Current Weight (kg): *" at bounding box center [546, 99] width 413 height 35
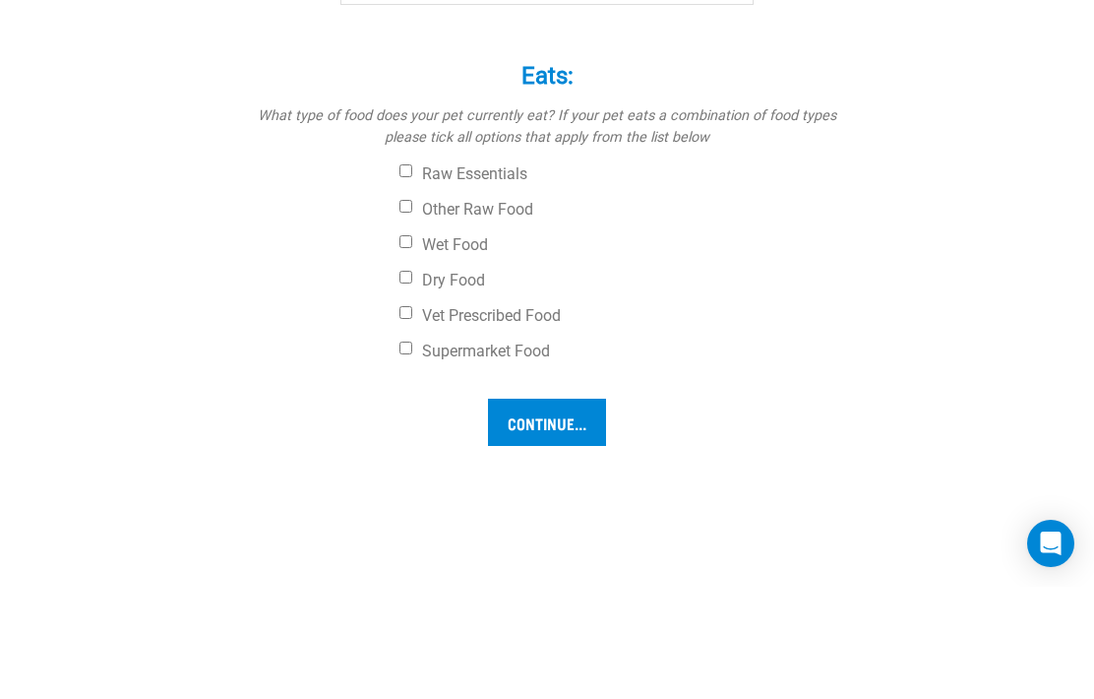
scroll to position [1407, 0]
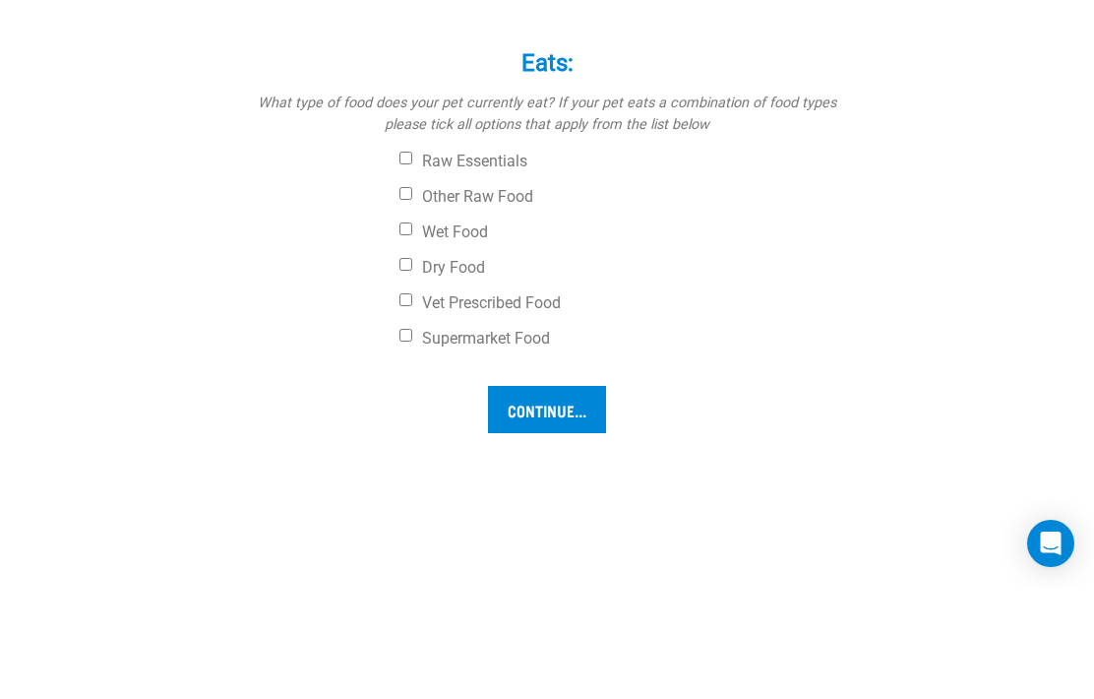
type input "12.5"
click at [406, 104] on input "Ideal weight (kg): *" at bounding box center [546, 86] width 413 height 35
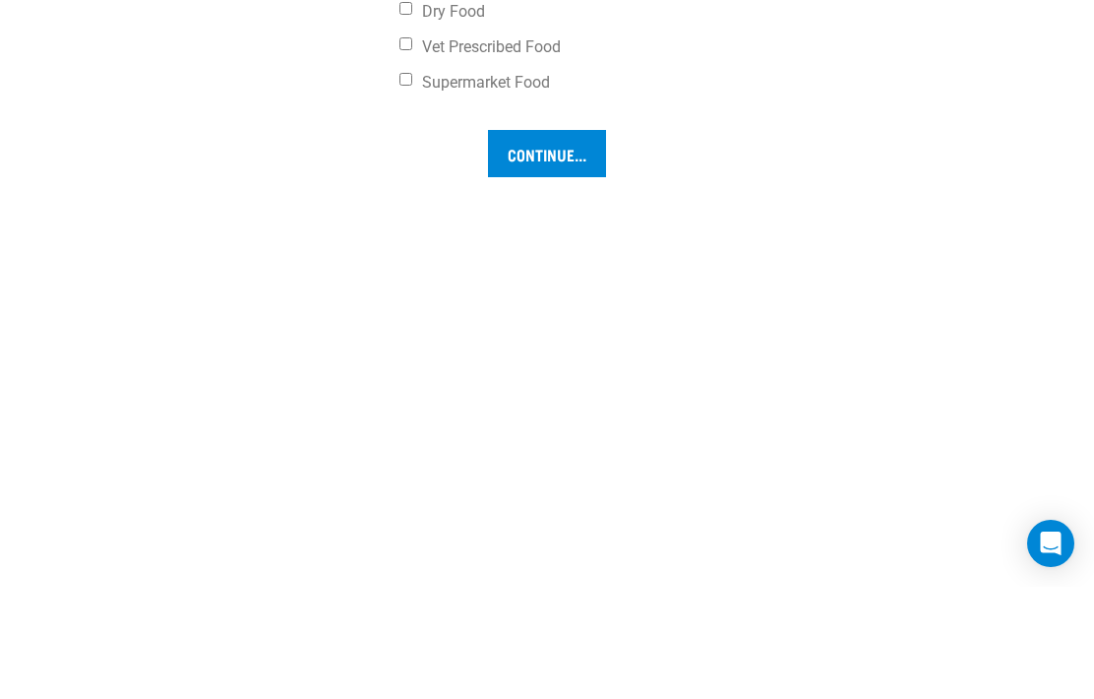
scroll to position [1668, 0]
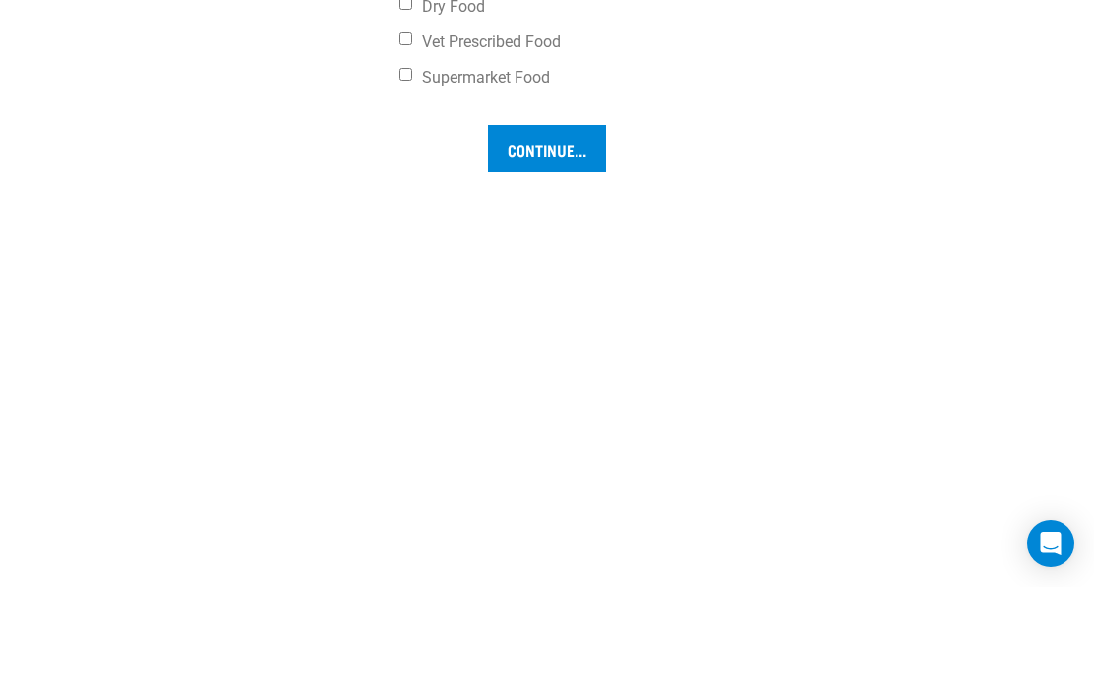
type input "12.5"
click at [520, 23] on label "Raw Essentials" at bounding box center [620, 13] width 443 height 20
click at [412, 16] on input "Raw Essentials" at bounding box center [405, 9] width 13 height 13
checkbox input "true"
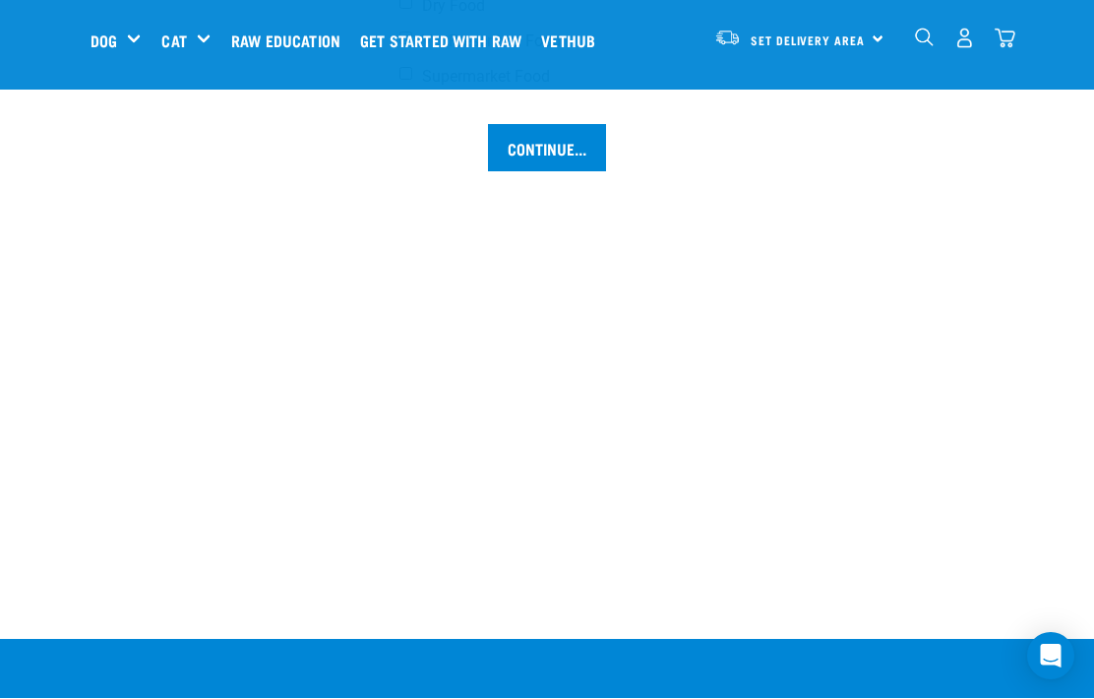
checkbox input "true"
click at [412, 9] on input "Dry Food" at bounding box center [405, 2] width 13 height 13
checkbox input "true"
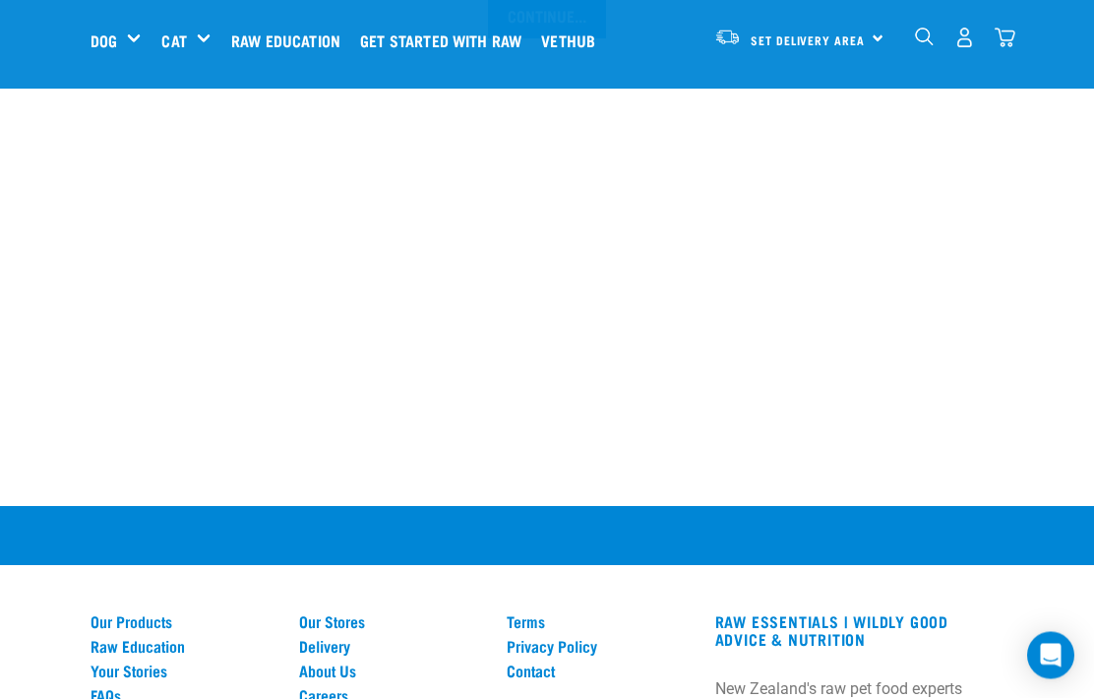
scroll to position [1919, 0]
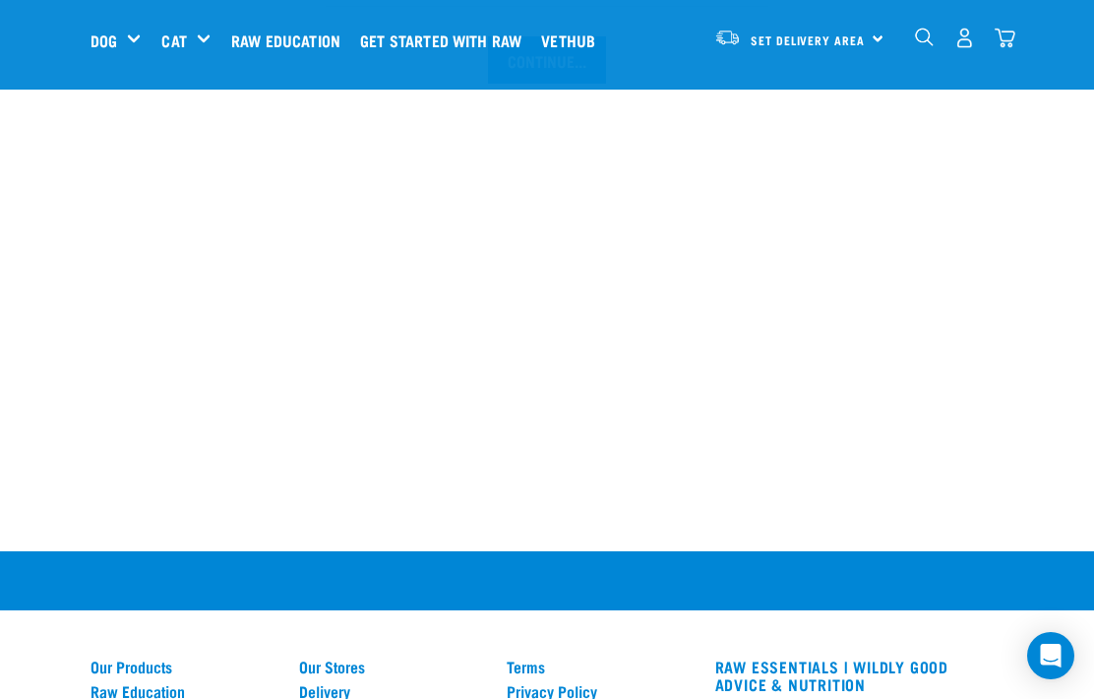
checkbox input "false"
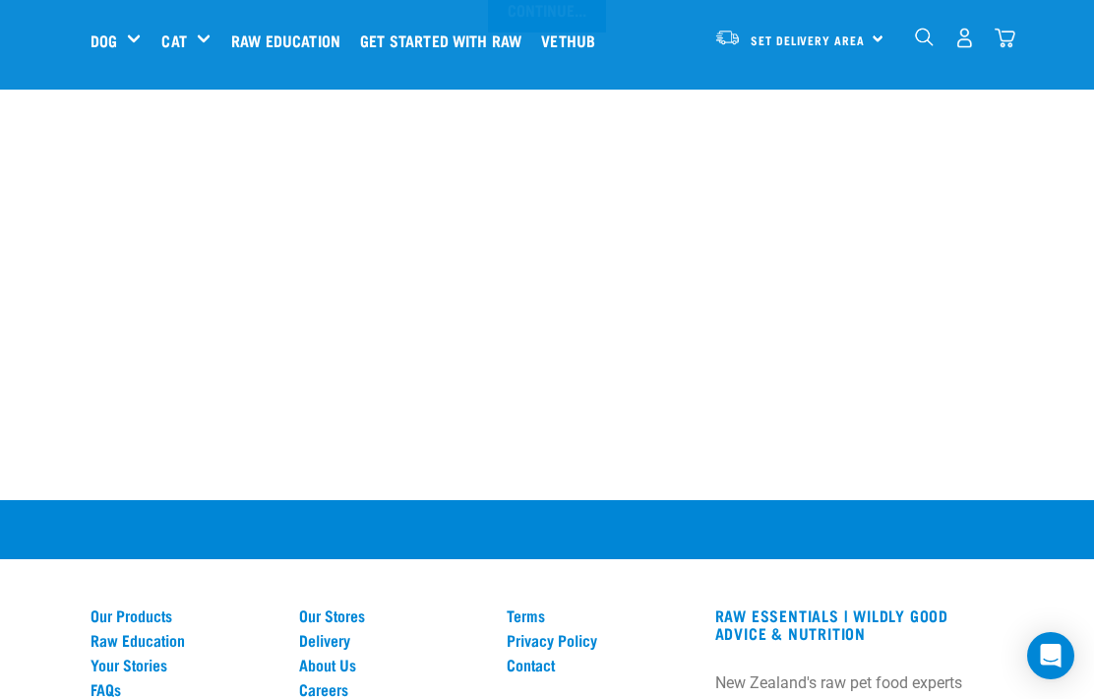
click at [538, 32] on input "Continue..." at bounding box center [547, 8] width 118 height 47
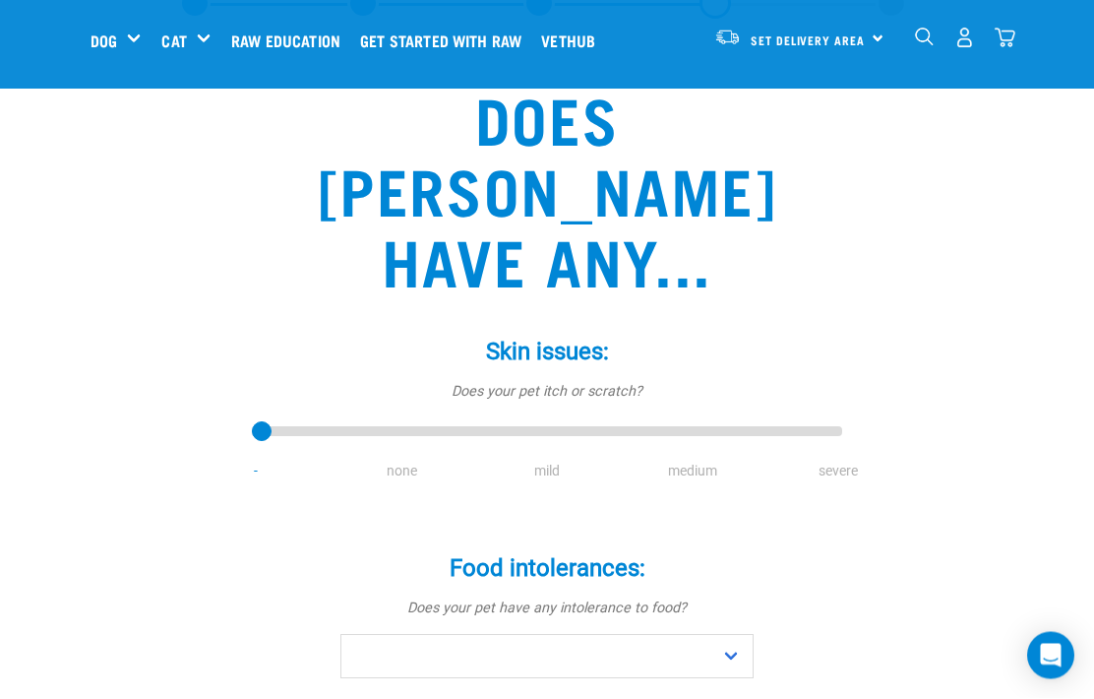
scroll to position [117, 0]
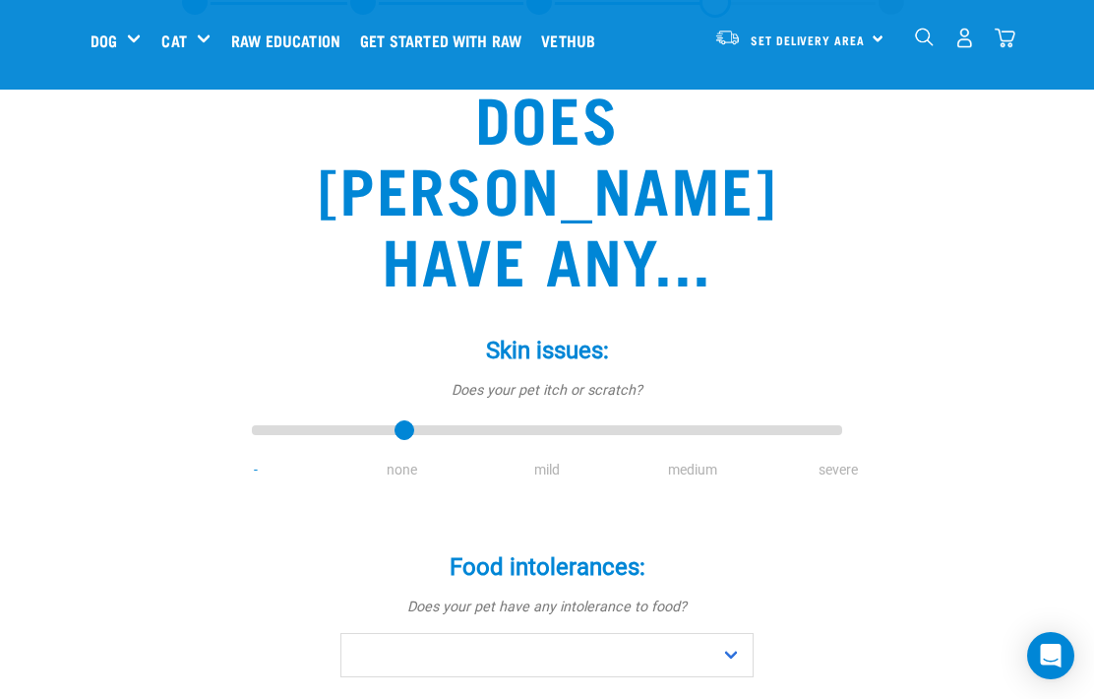
type input "1"
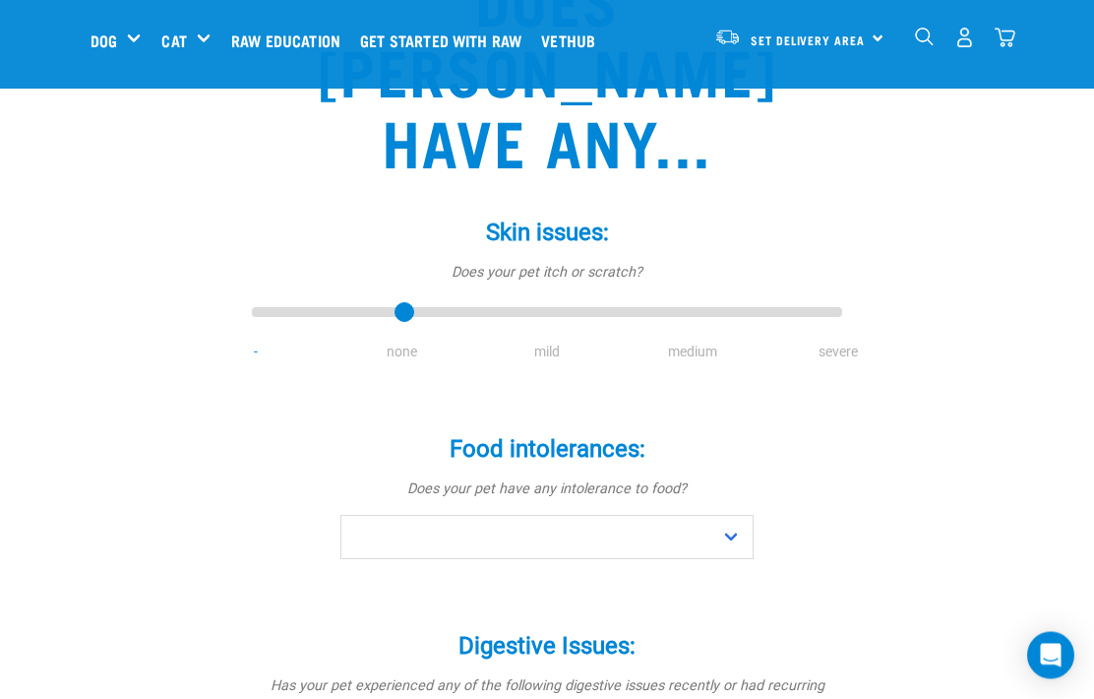
scroll to position [240, 0]
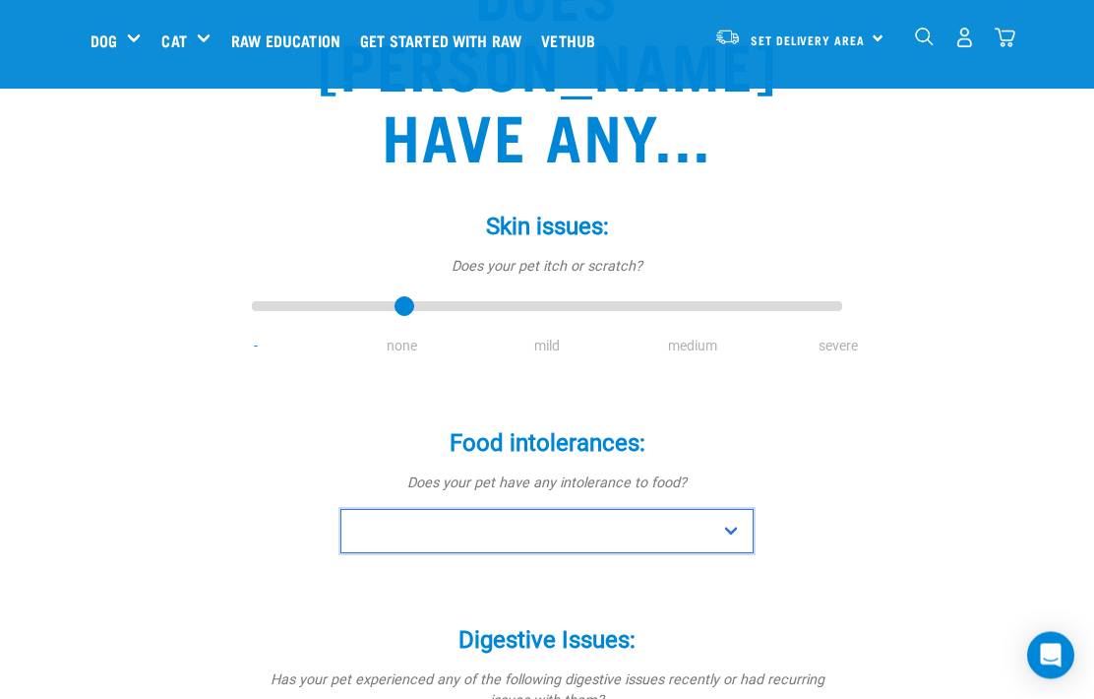
click at [742, 510] on select "No Yes" at bounding box center [546, 532] width 413 height 44
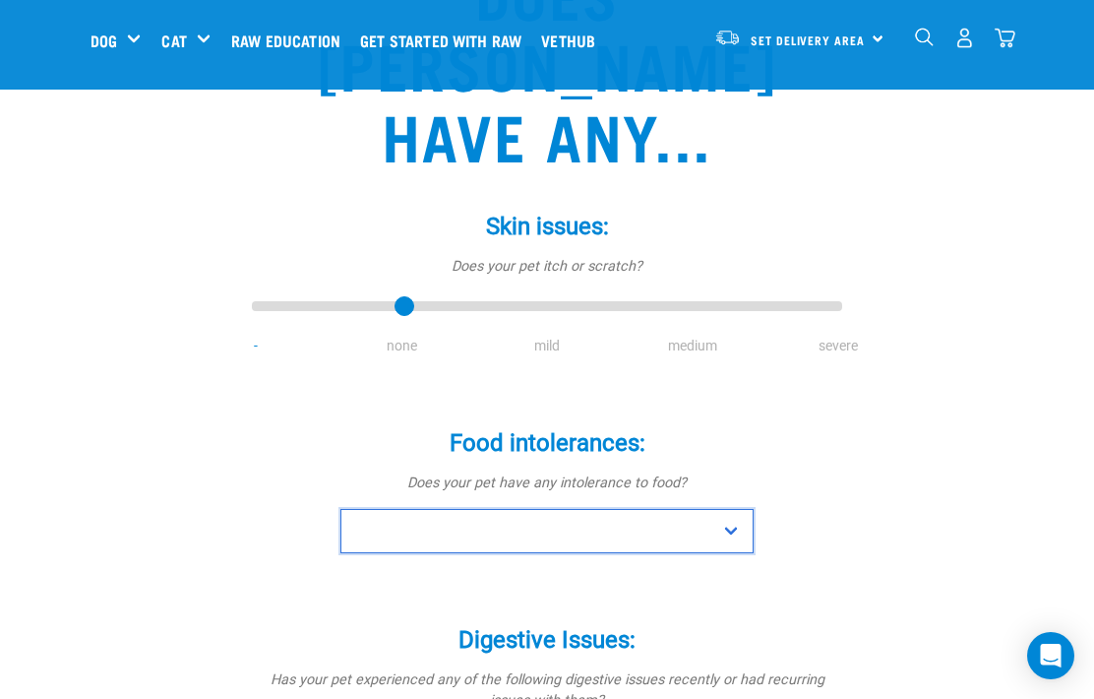
select select "no"
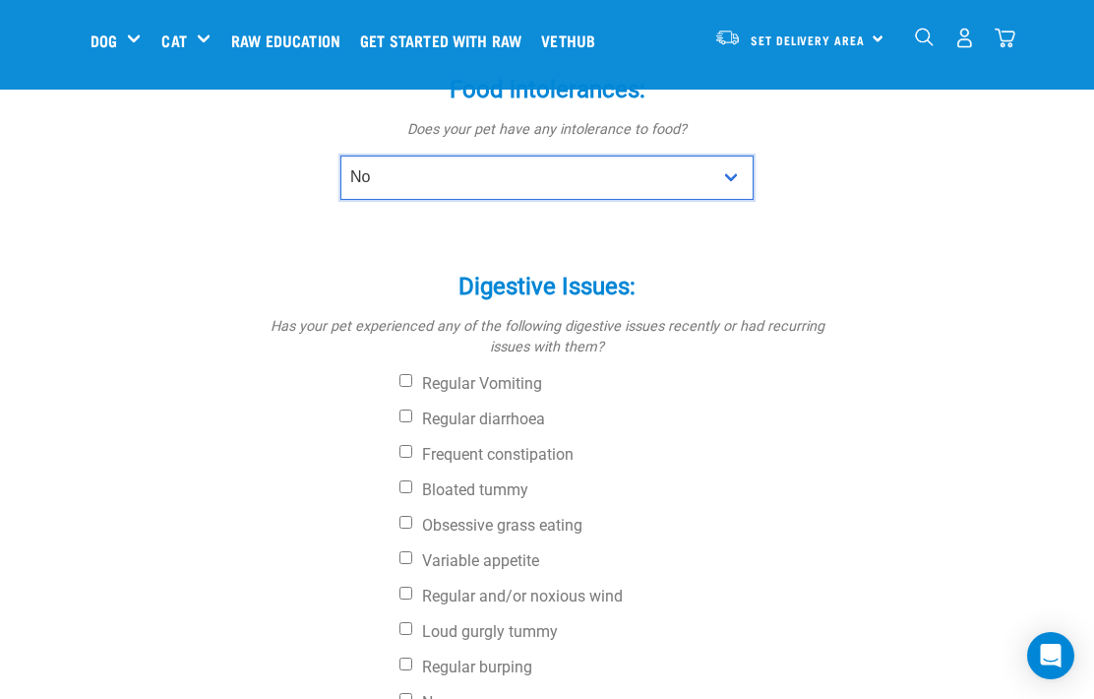
scroll to position [619, 0]
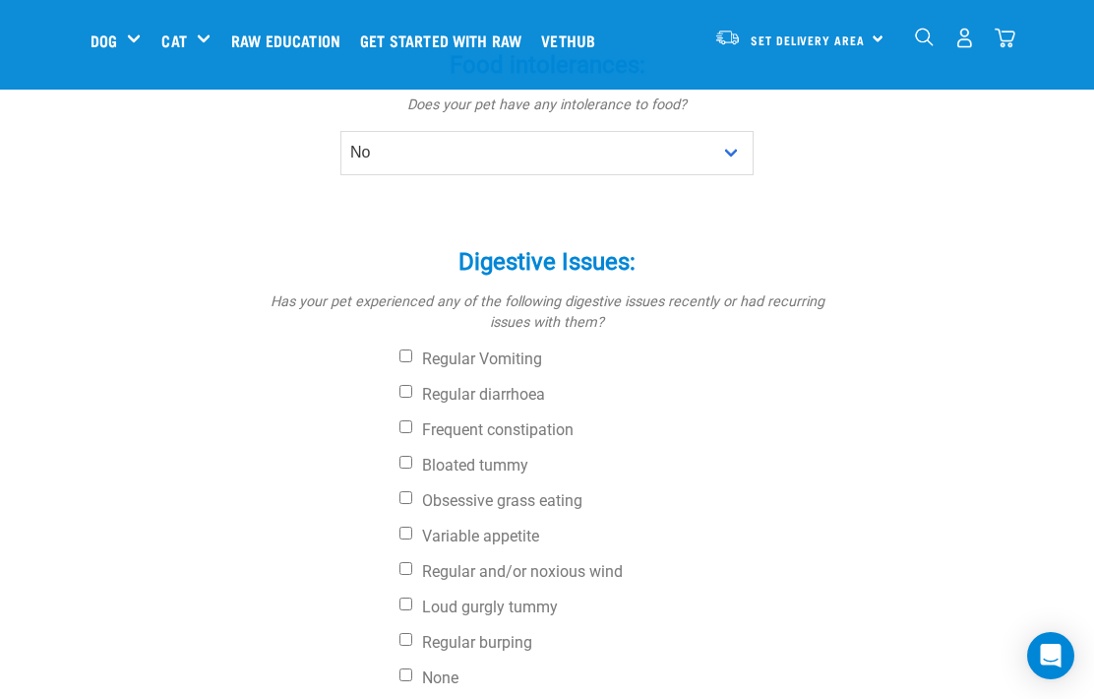
click at [517, 526] on label "Variable appetite" at bounding box center [620, 536] width 443 height 20
click at [412, 526] on input "Variable appetite" at bounding box center [405, 532] width 13 height 13
checkbox input "true"
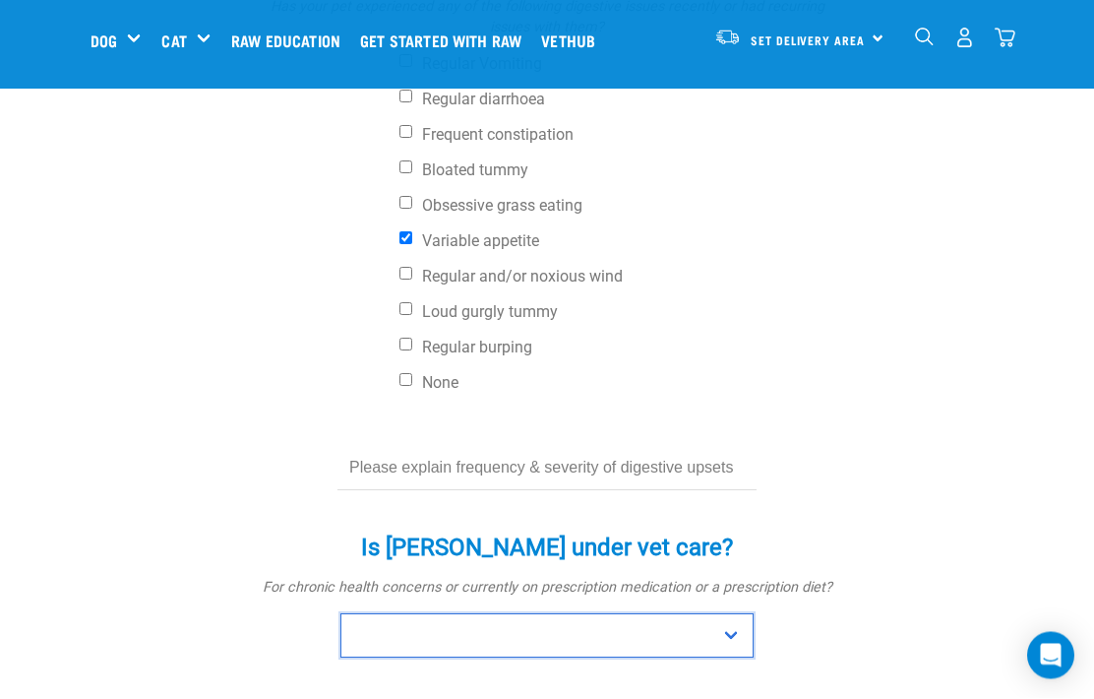
click at [740, 614] on select "No Yes" at bounding box center [546, 636] width 413 height 44
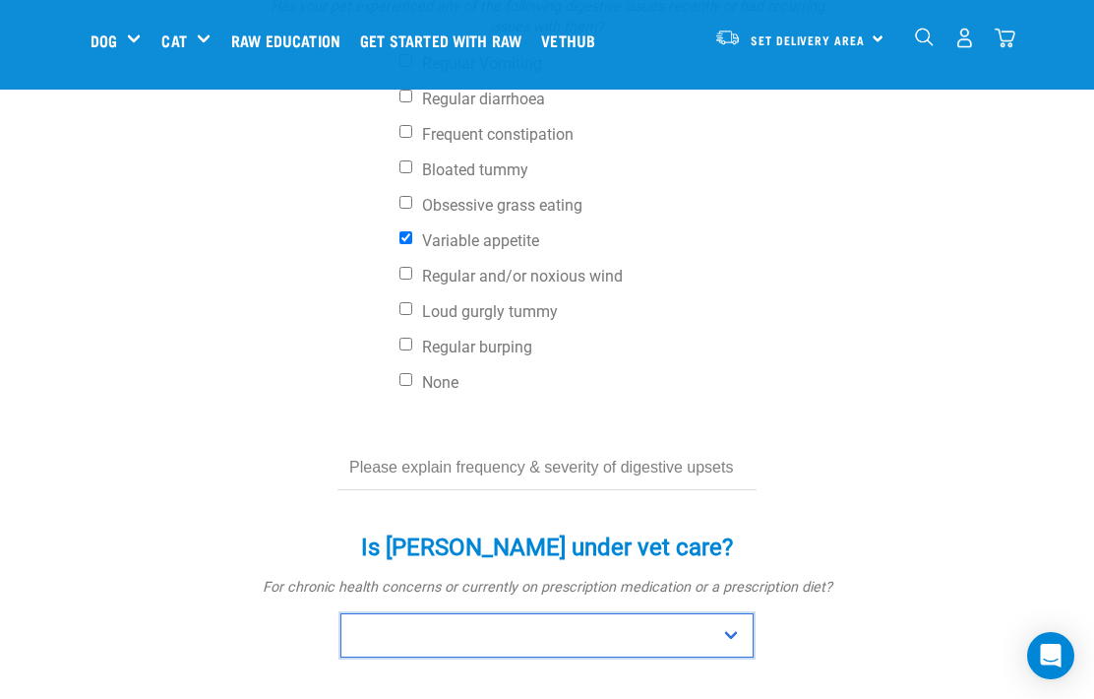
select select "no"
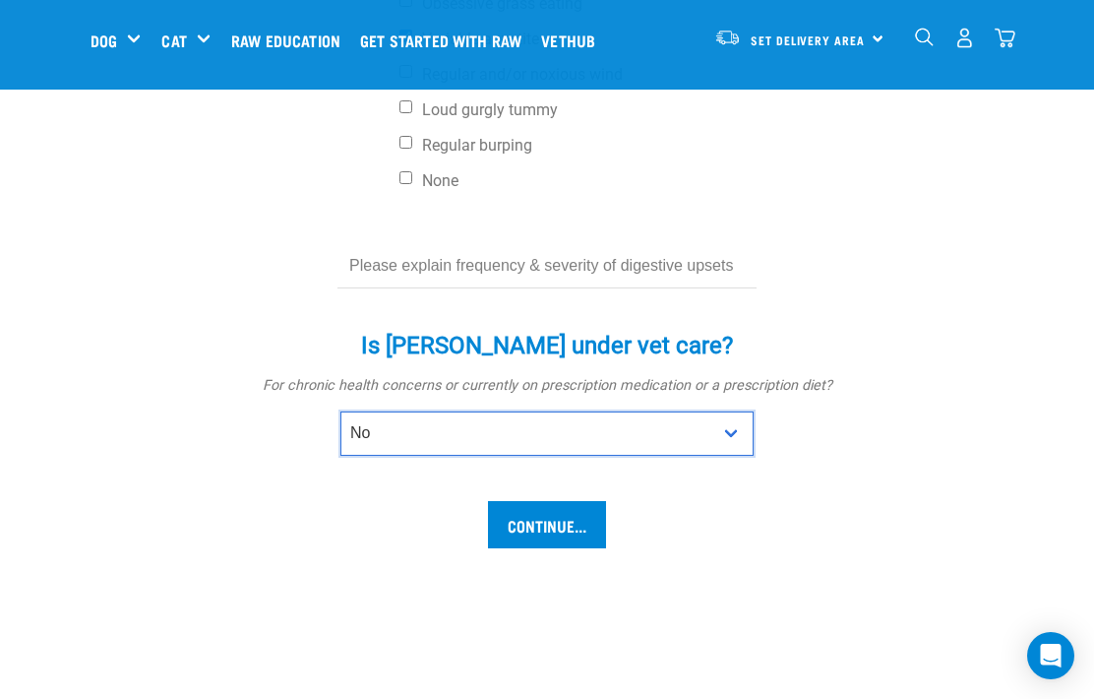
scroll to position [1131, 0]
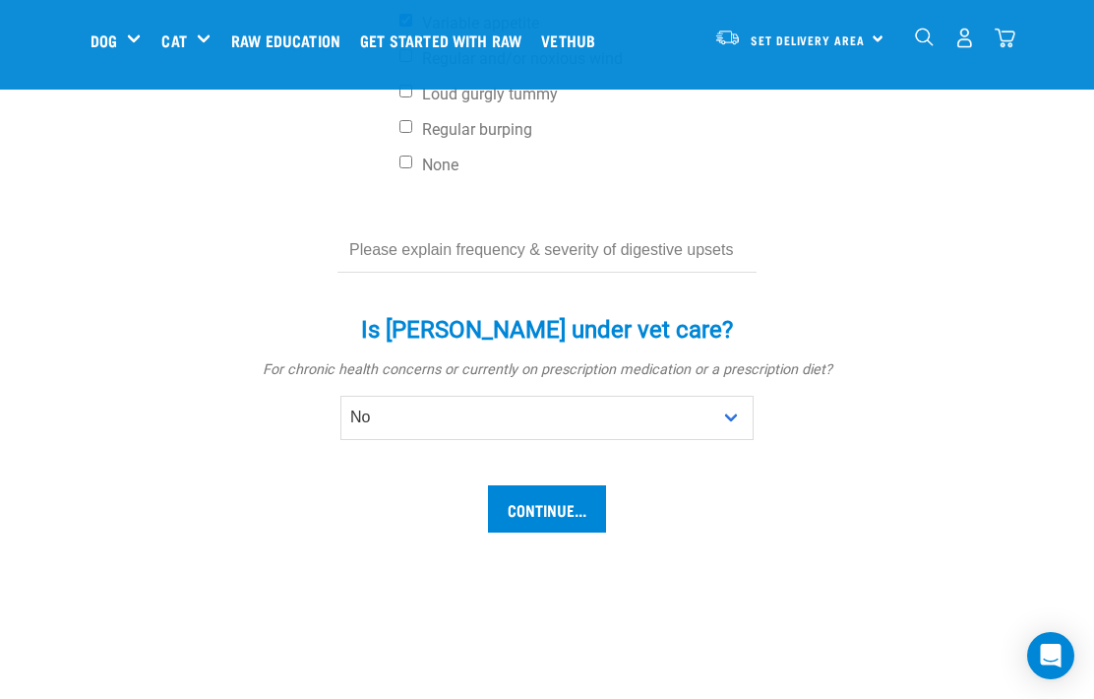
click at [568, 485] on input "Continue..." at bounding box center [547, 508] width 118 height 47
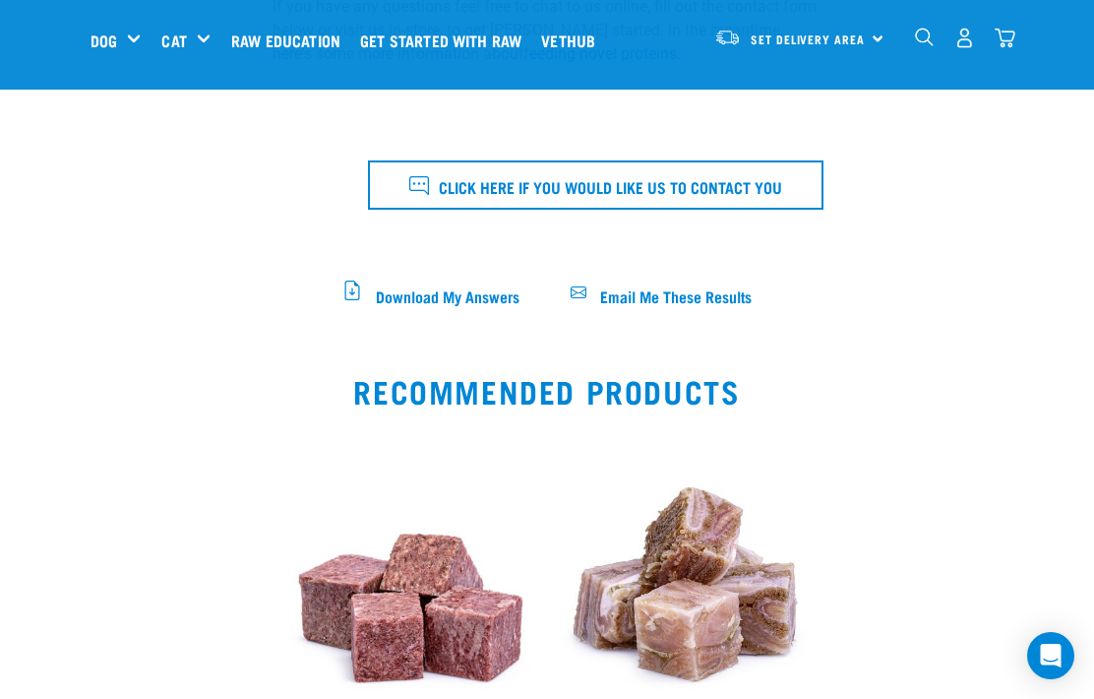
scroll to position [1011, 0]
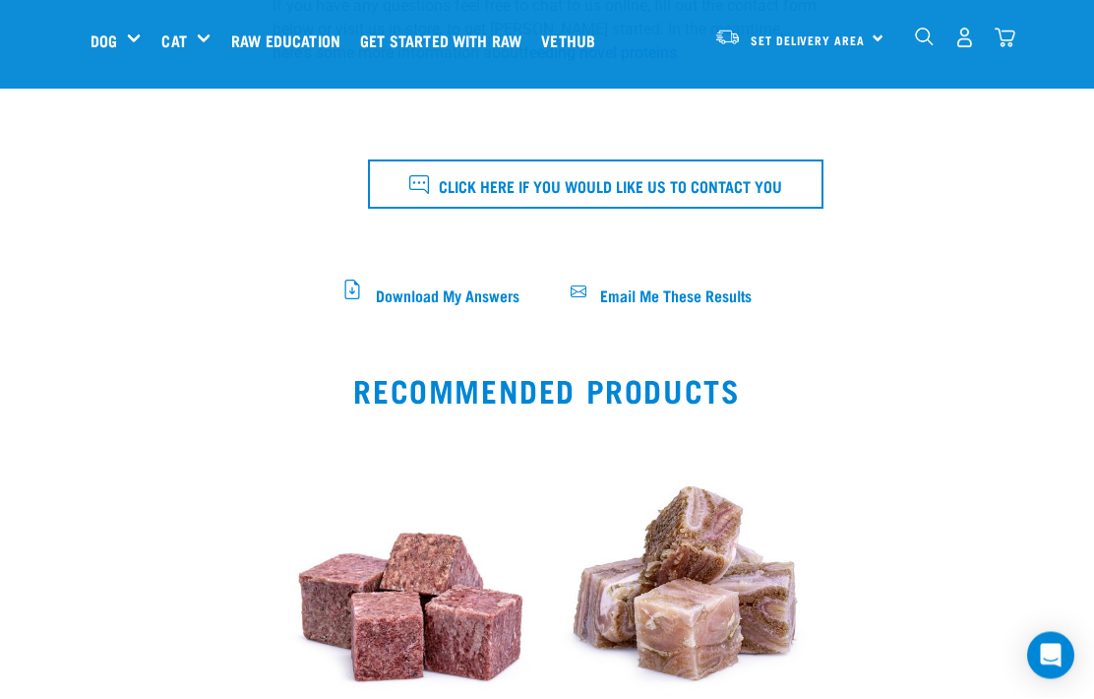
click at [470, 289] on span "Download My Answers" at bounding box center [448, 294] width 144 height 11
